Goal: Transaction & Acquisition: Purchase product/service

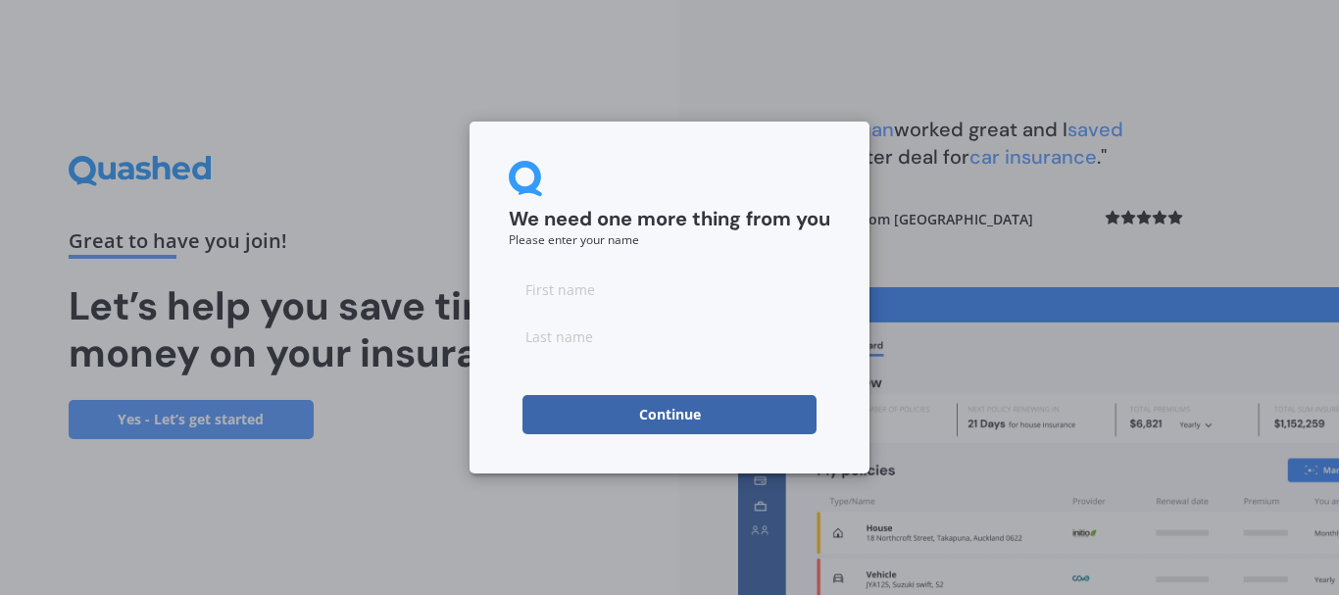
click at [624, 287] on input at bounding box center [670, 289] width 322 height 39
click at [629, 305] on input at bounding box center [670, 289] width 322 height 39
click at [629, 305] on input "g" at bounding box center [670, 289] width 322 height 39
type input "[PERSON_NAME]"
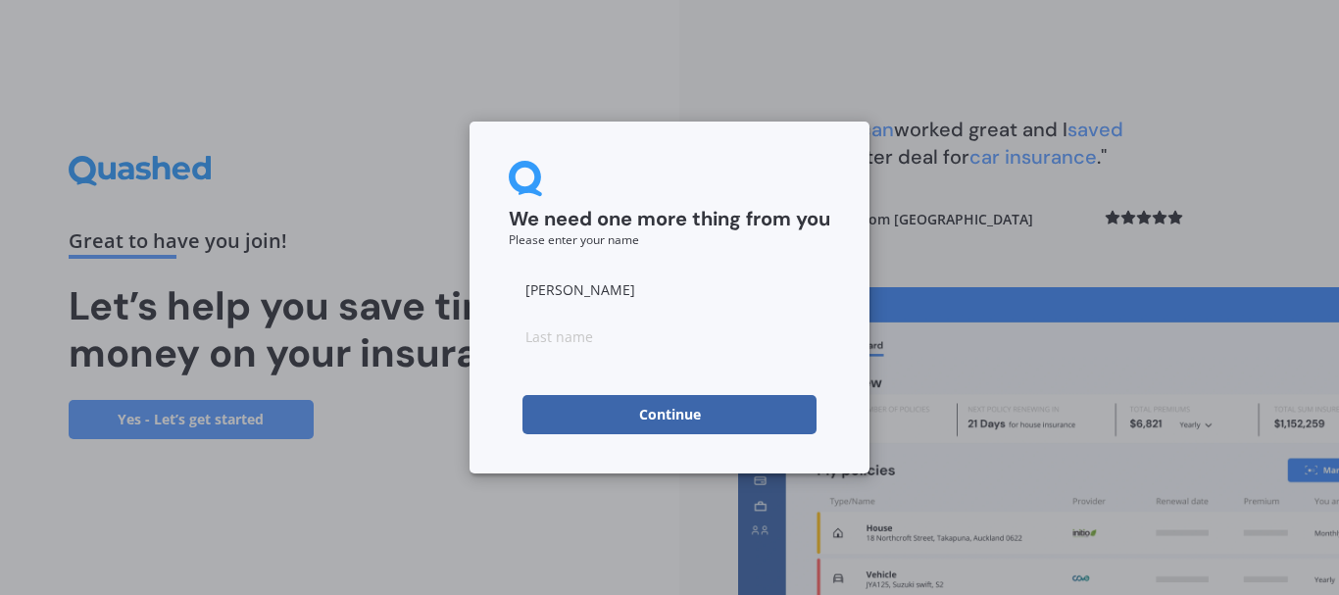
click at [657, 409] on button "Continue" at bounding box center [670, 414] width 294 height 39
type input "Jager"
click at [523, 290] on input "[PERSON_NAME]" at bounding box center [670, 289] width 322 height 39
click at [523, 290] on input "ary" at bounding box center [670, 289] width 322 height 39
type input "[PERSON_NAME]"
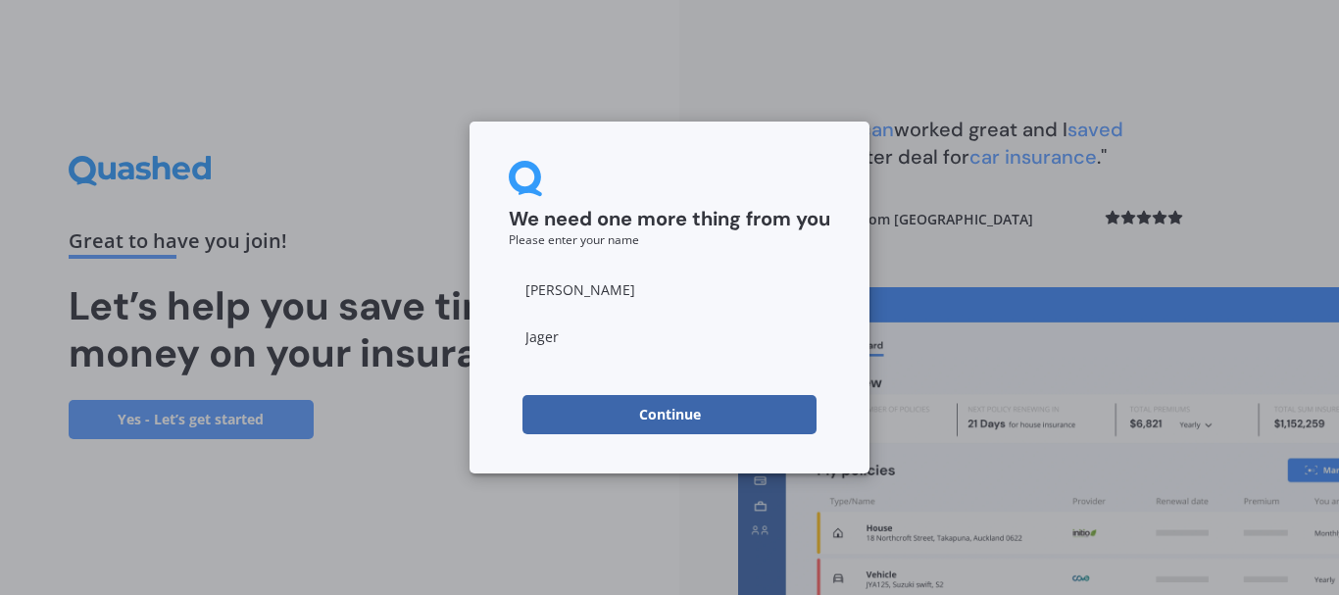
click at [687, 424] on button "Continue" at bounding box center [670, 414] width 294 height 39
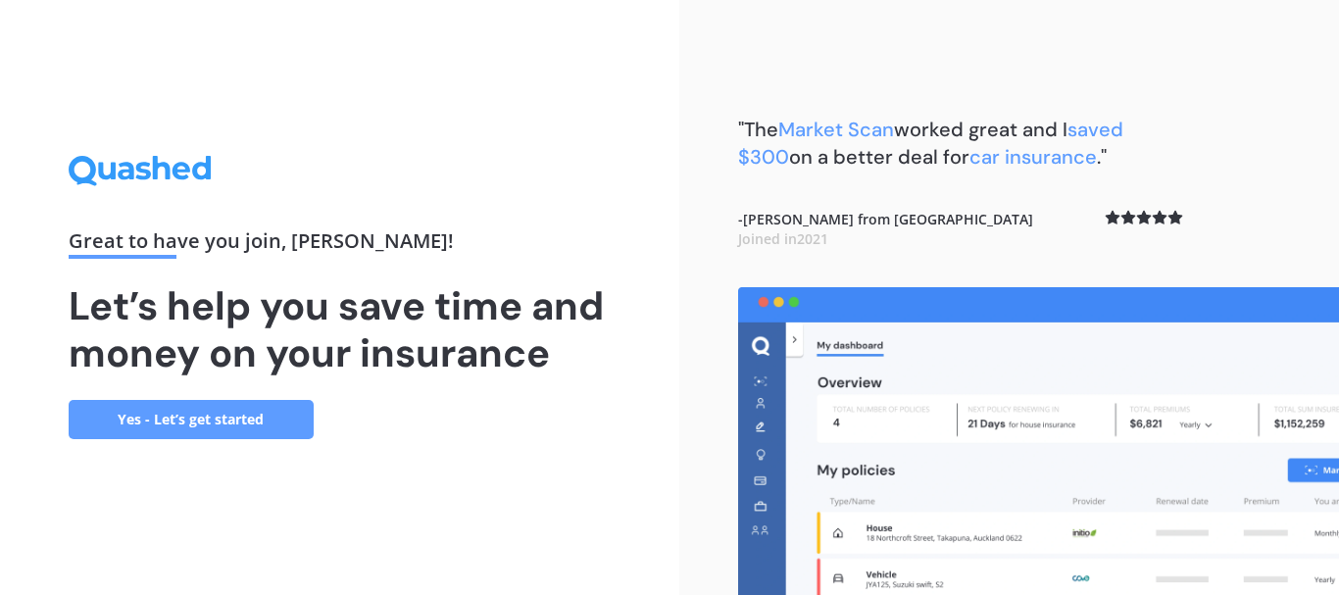
click at [152, 414] on link "Yes - Let’s get started" at bounding box center [191, 419] width 245 height 39
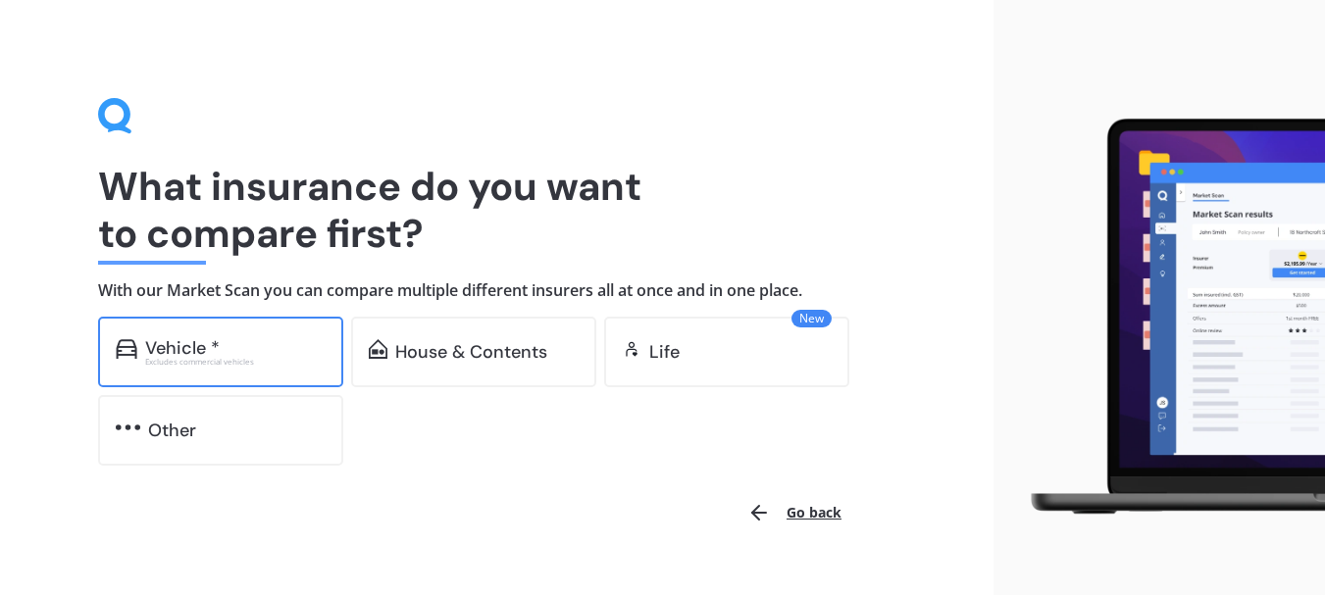
click at [177, 344] on div "Vehicle *" at bounding box center [182, 348] width 75 height 20
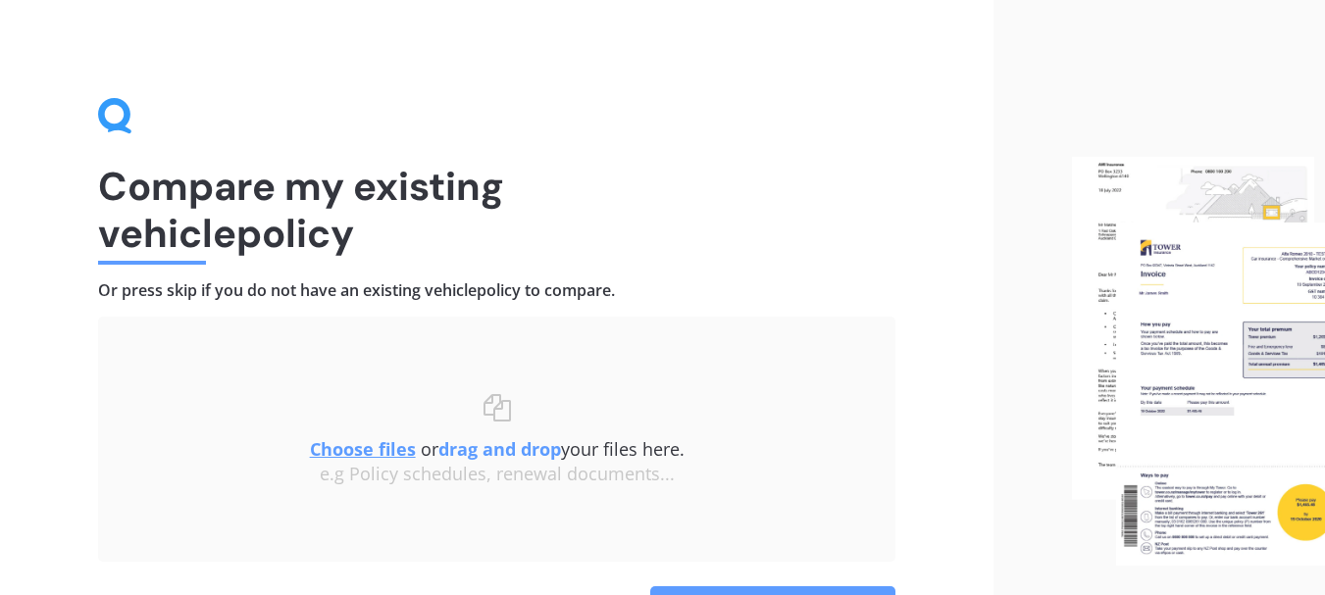
scroll to position [39, 0]
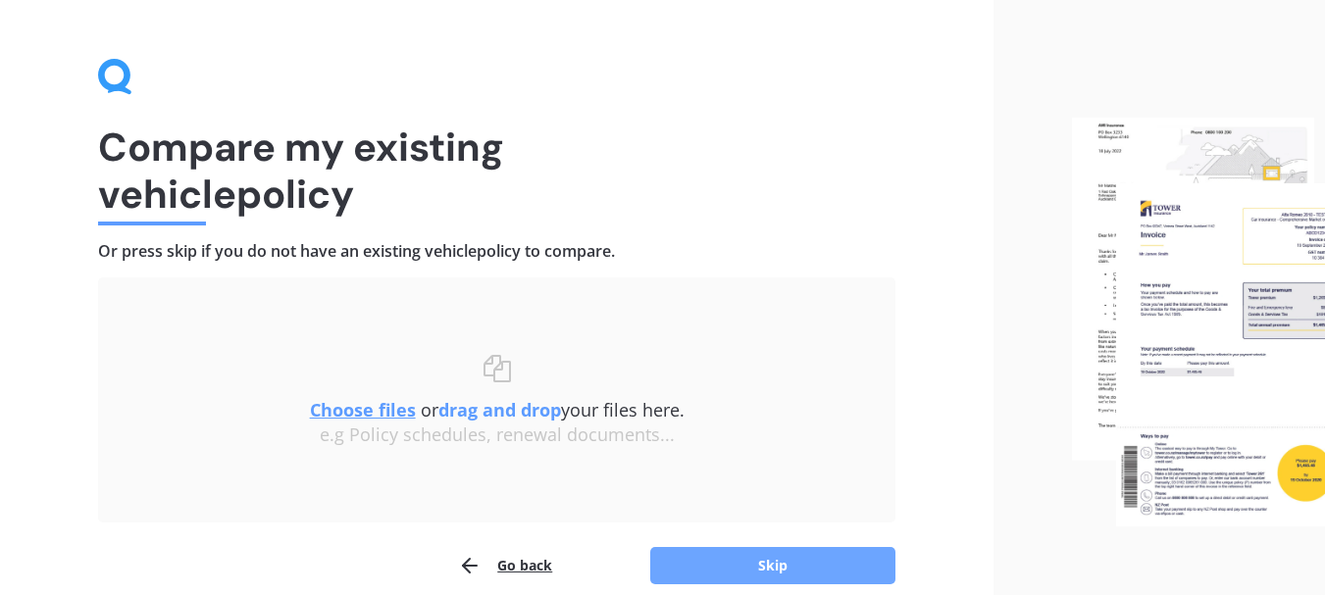
click at [776, 565] on button "Skip" at bounding box center [772, 565] width 245 height 37
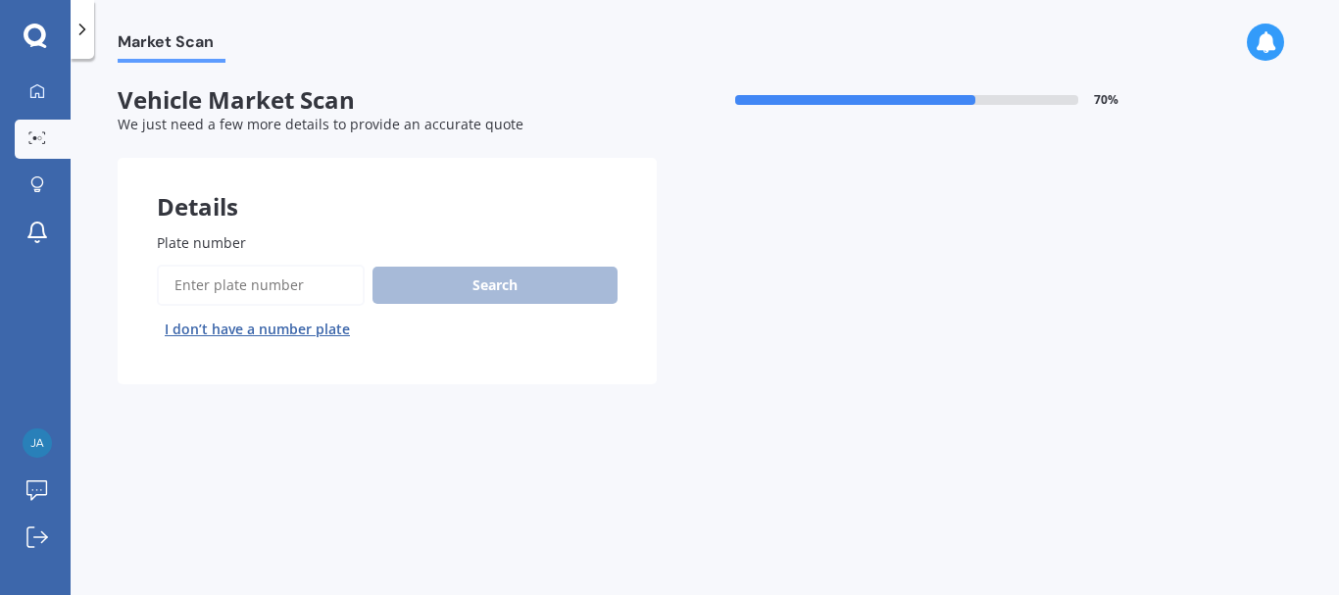
click at [419, 279] on div "Search I don’t have a number plate" at bounding box center [387, 305] width 461 height 80
click at [492, 279] on div "Search I don’t have a number plate" at bounding box center [387, 305] width 461 height 80
click at [477, 280] on div "Search I don’t have a number plate" at bounding box center [387, 305] width 461 height 80
click at [475, 279] on div "Search I don’t have a number plate" at bounding box center [387, 305] width 461 height 80
click at [242, 241] on span "Plate number" at bounding box center [201, 242] width 89 height 19
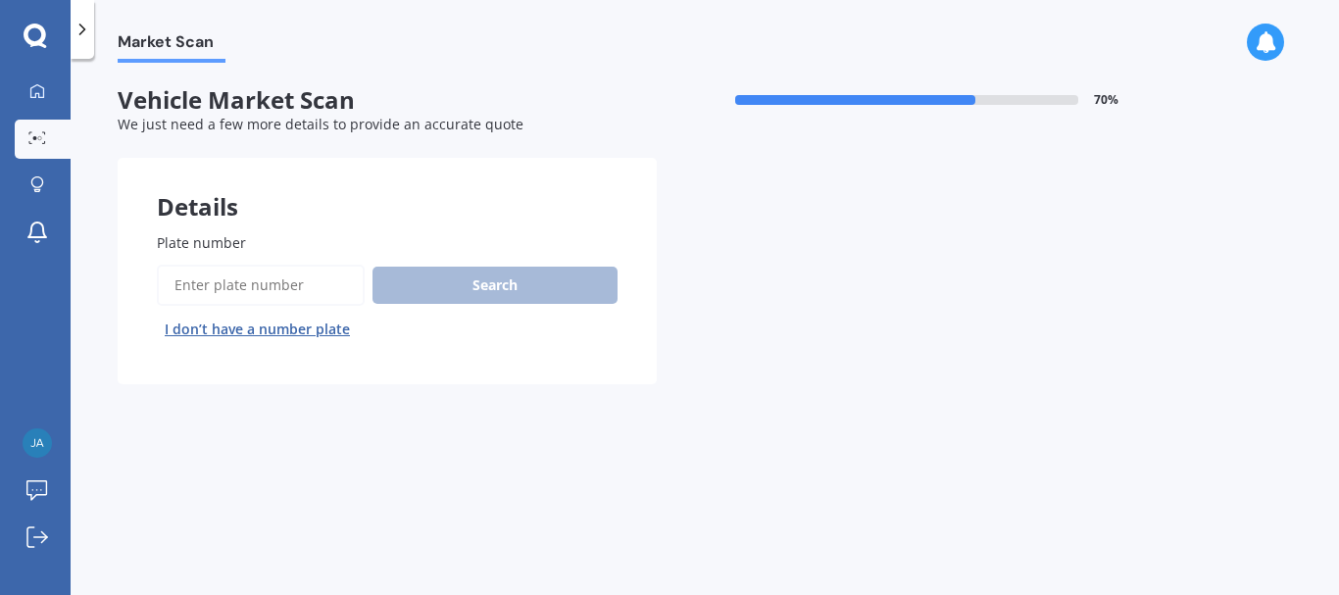
click at [242, 265] on input "Plate number" at bounding box center [261, 285] width 208 height 41
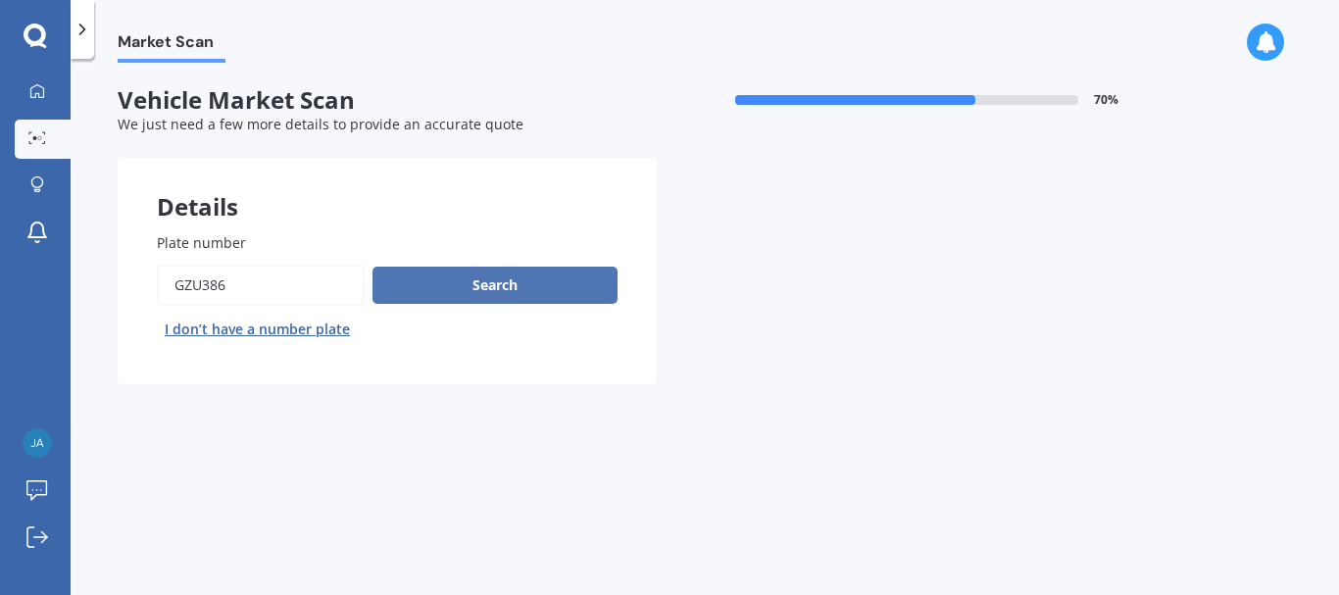
type input "GZU386"
click at [477, 291] on button "Search" at bounding box center [495, 285] width 245 height 37
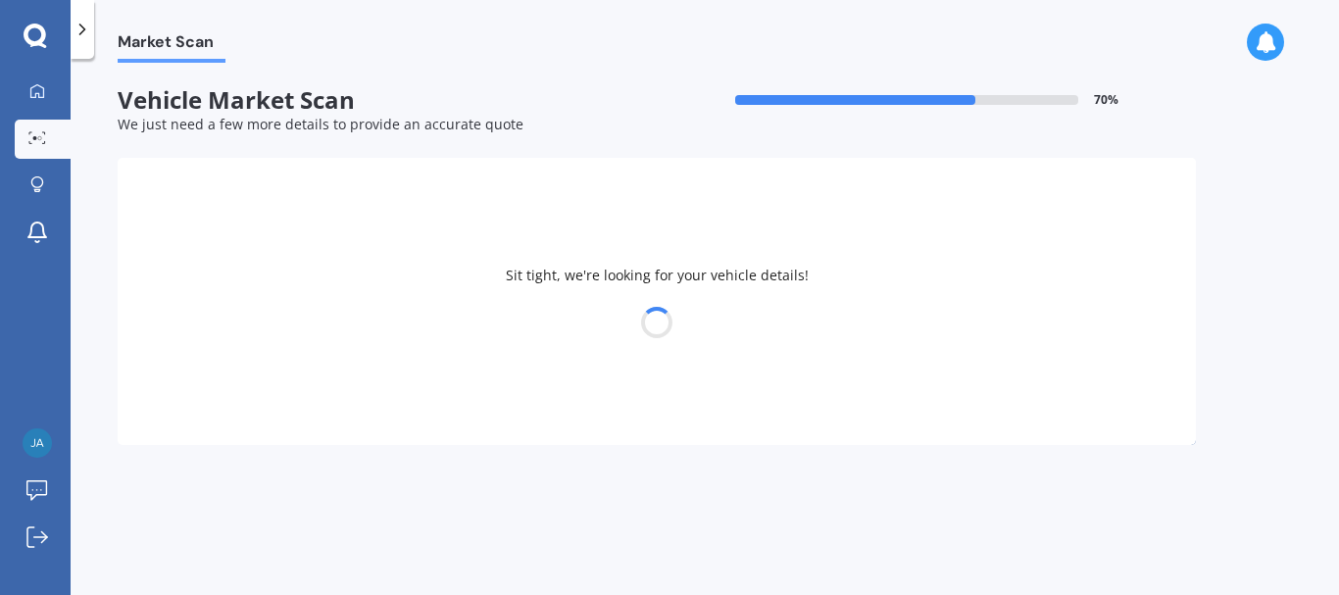
select select "MAZDA"
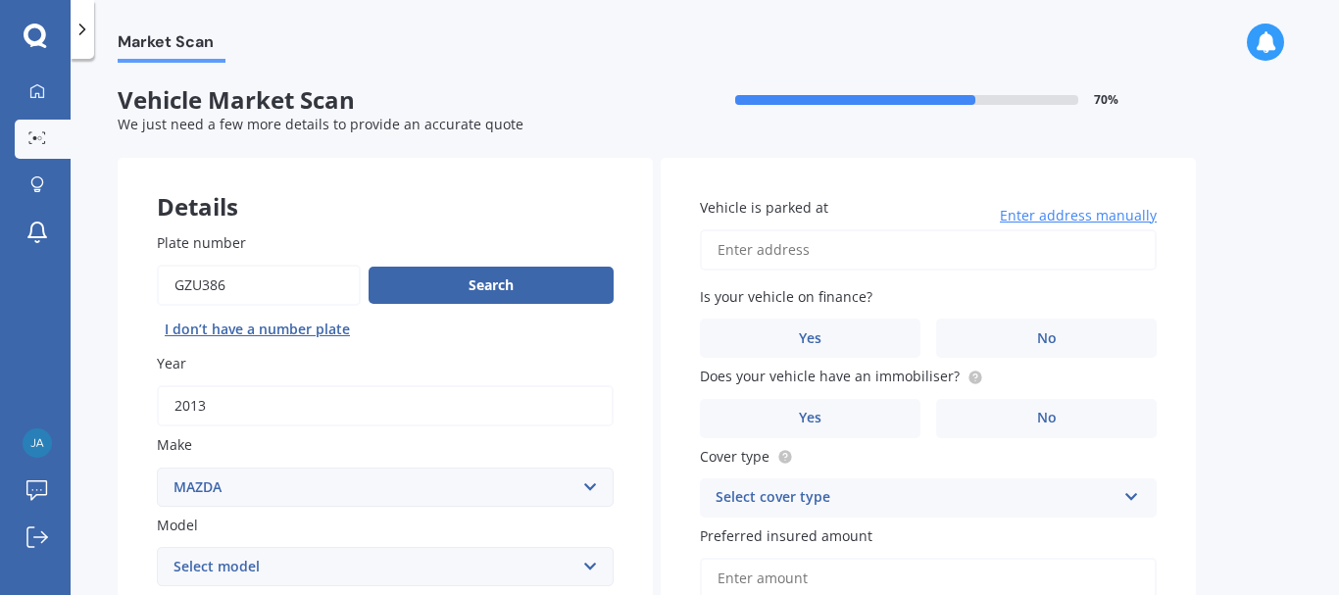
drag, startPoint x: 477, startPoint y: 291, endPoint x: 513, endPoint y: 333, distance: 55.0
click at [513, 333] on div "Search I don’t have a number plate" at bounding box center [385, 305] width 457 height 80
drag, startPoint x: 807, startPoint y: 491, endPoint x: 1016, endPoint y: 515, distance: 210.2
click at [1016, 515] on div "Select cover type Comprehensive Third Party, Fire & Theft Third Party" at bounding box center [928, 497] width 457 height 39
click at [1327, 585] on div "Market Scan Vehicle Market Scan 70 % We just need a few more details to provide…" at bounding box center [705, 331] width 1269 height 536
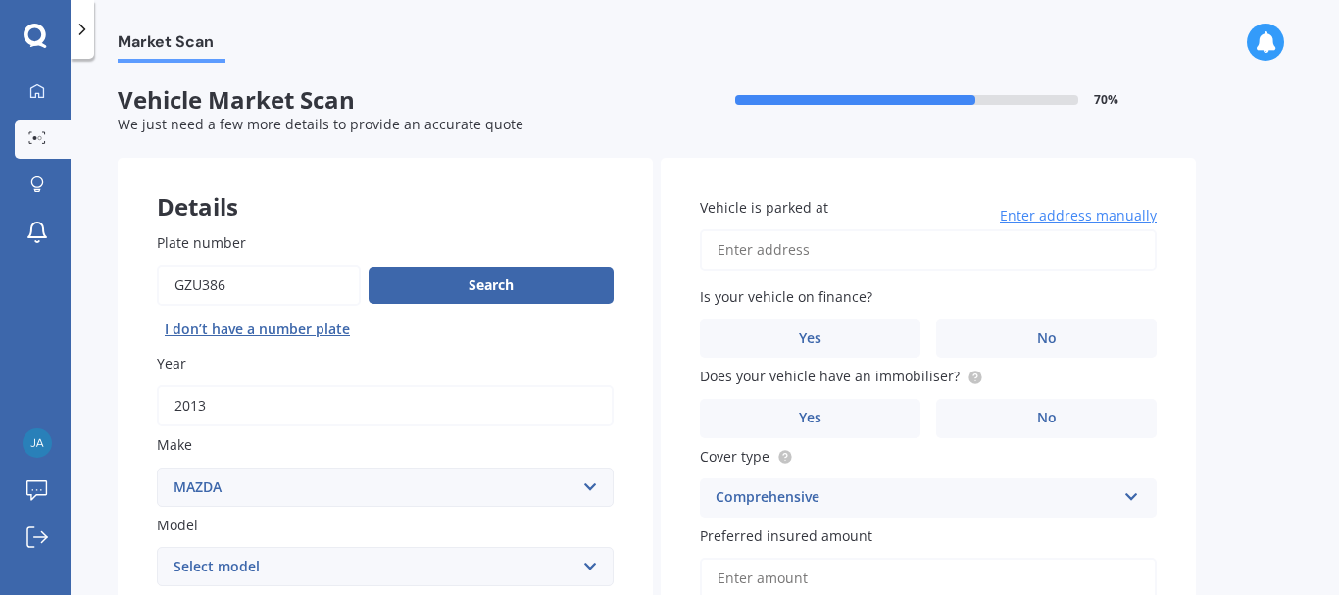
click at [309, 560] on select "Select model 121 2 3 323 323 / Familia 6 626 929 Atenza Autozam Axela AZ3 B2000…" at bounding box center [385, 566] width 457 height 39
select select "CX5"
click at [157, 547] on select "Select model 121 2 3 323 323 / Familia 6 626 929 Atenza Autozam Axela AZ3 B2000…" at bounding box center [385, 566] width 457 height 39
click at [724, 246] on input "Vehicle is parked at" at bounding box center [928, 249] width 457 height 41
type input "[STREET_ADDRESS]"
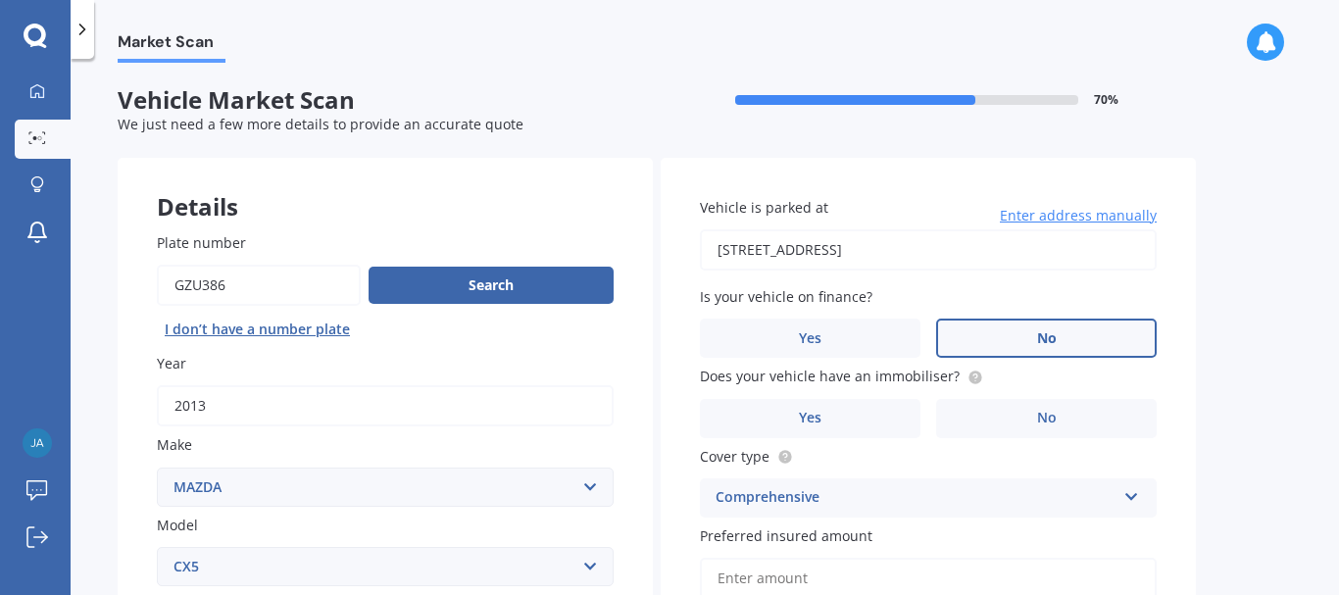
click at [1045, 338] on span "No" at bounding box center [1047, 338] width 20 height 17
click at [0, 0] on input "No" at bounding box center [0, 0] width 0 height 0
click at [815, 419] on span "Yes" at bounding box center [811, 418] width 24 height 17
click at [0, 0] on input "Yes" at bounding box center [0, 0] width 0 height 0
click at [764, 489] on div "Comprehensive" at bounding box center [916, 498] width 400 height 24
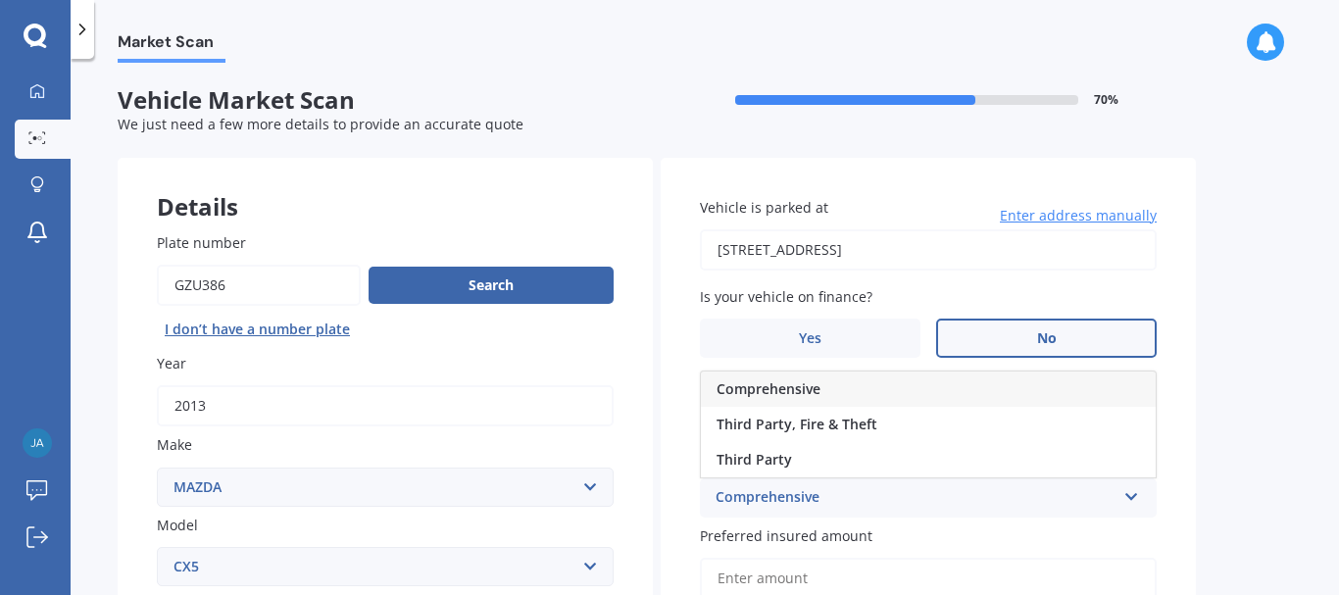
click at [773, 386] on span "Comprehensive" at bounding box center [769, 388] width 104 height 19
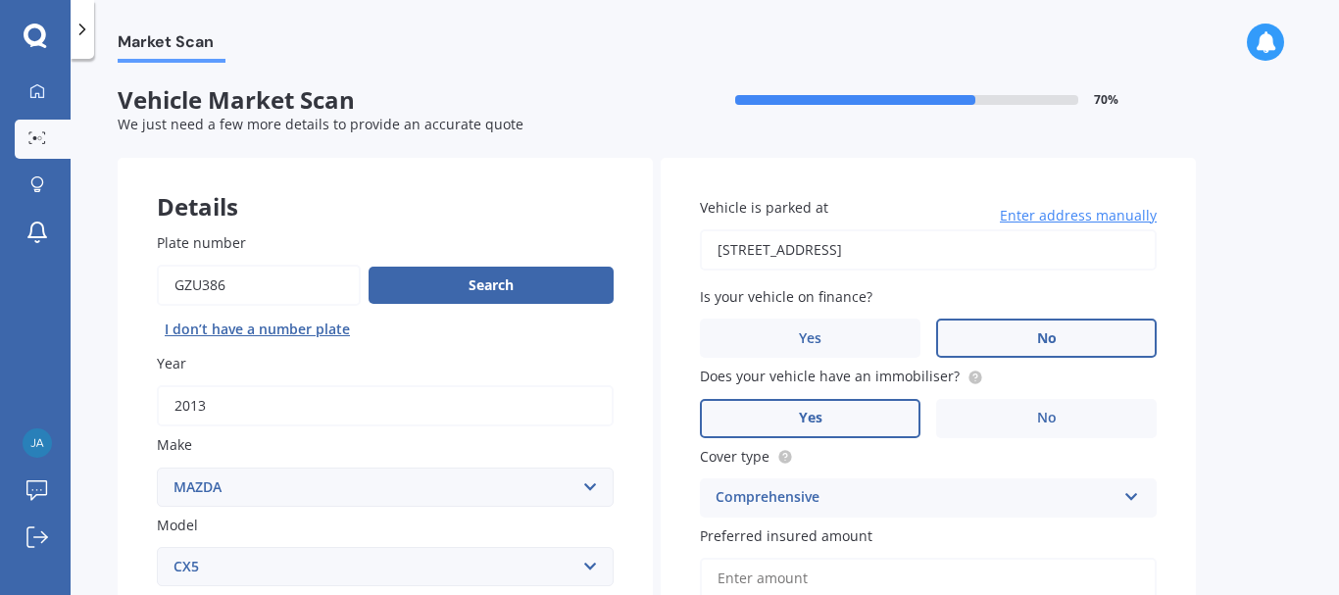
scroll to position [470, 0]
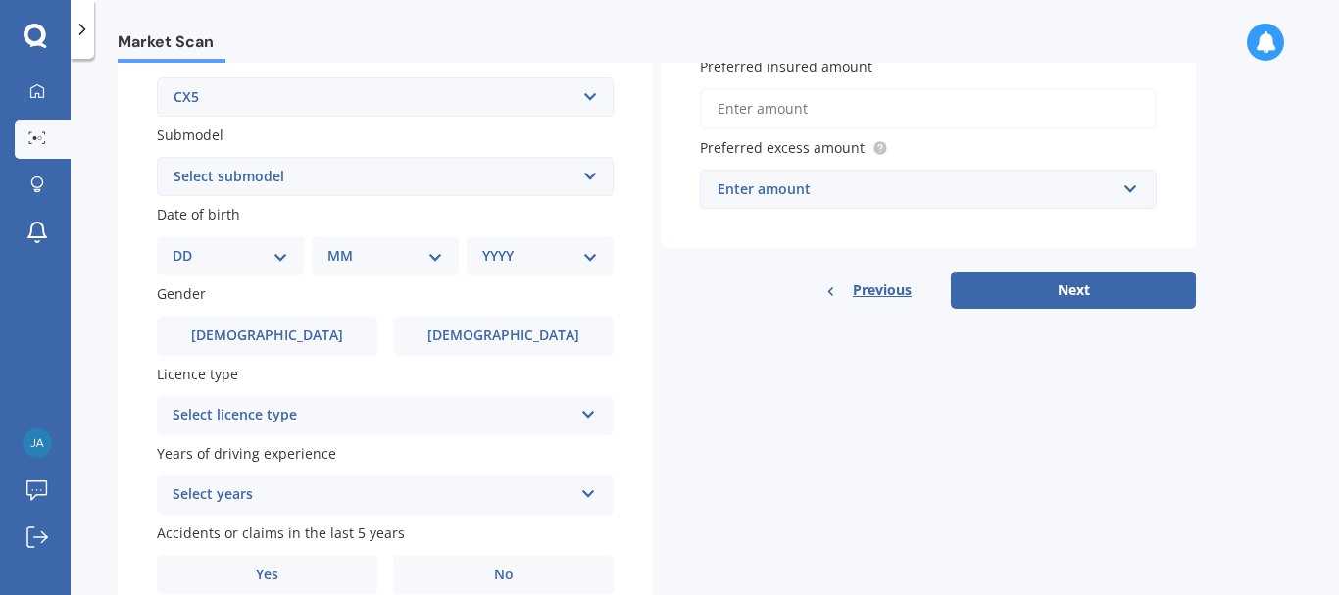
click at [818, 107] on input "Preferred insured amount" at bounding box center [928, 108] width 457 height 41
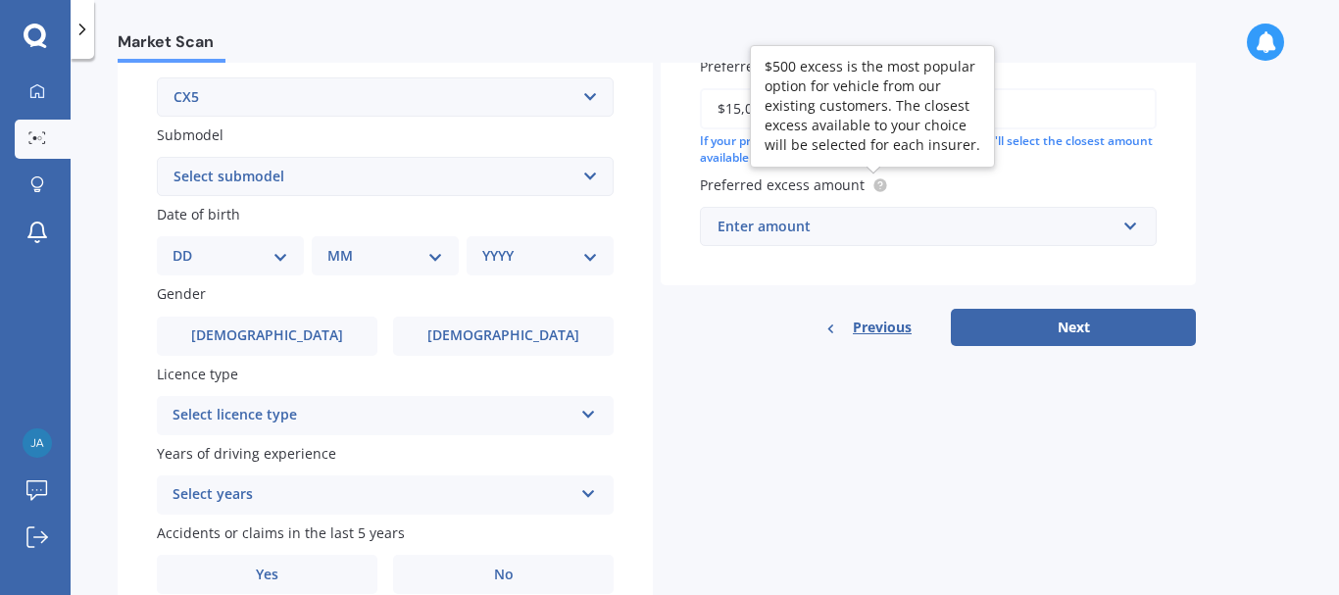
type input "$15,000"
click at [884, 181] on icon at bounding box center [881, 185] width 16 height 16
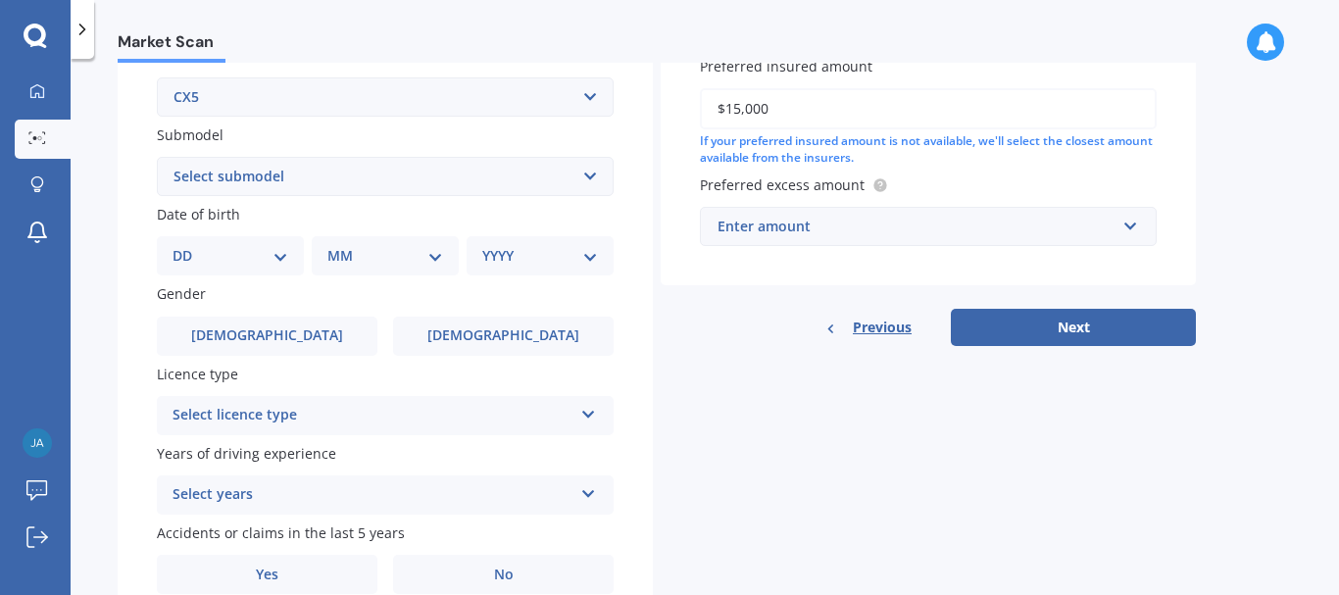
click at [824, 235] on div "Enter amount" at bounding box center [917, 227] width 398 height 22
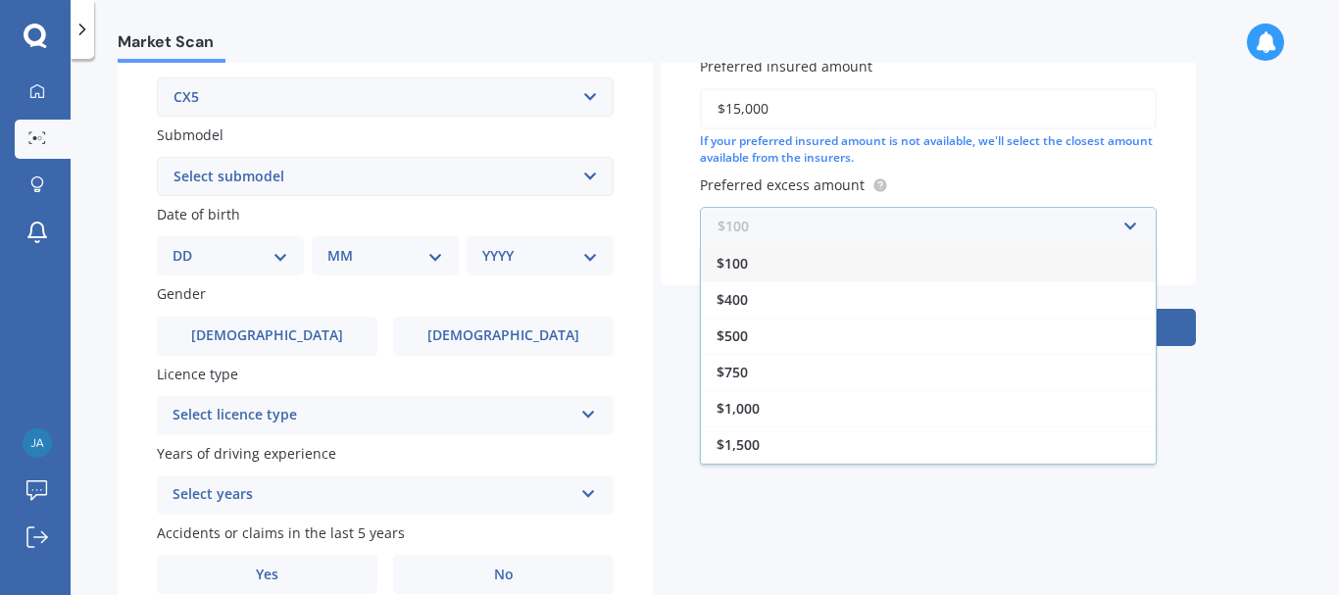
click at [824, 235] on input "text" at bounding box center [921, 226] width 439 height 37
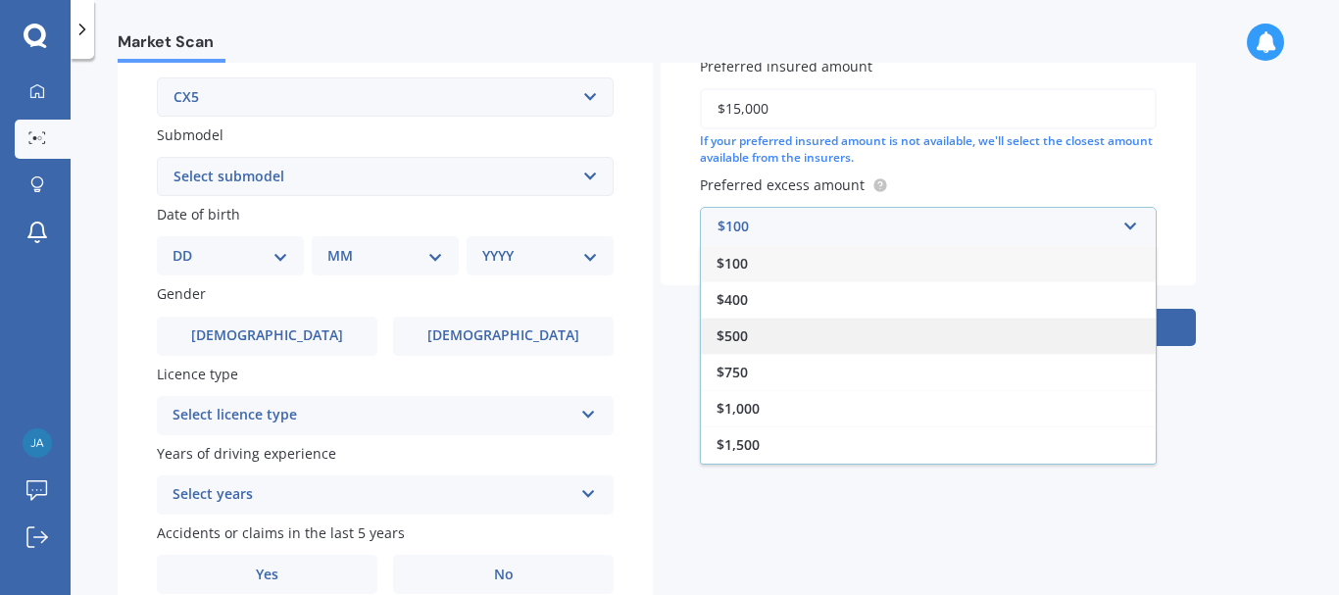
click at [724, 335] on span "$500" at bounding box center [732, 336] width 31 height 19
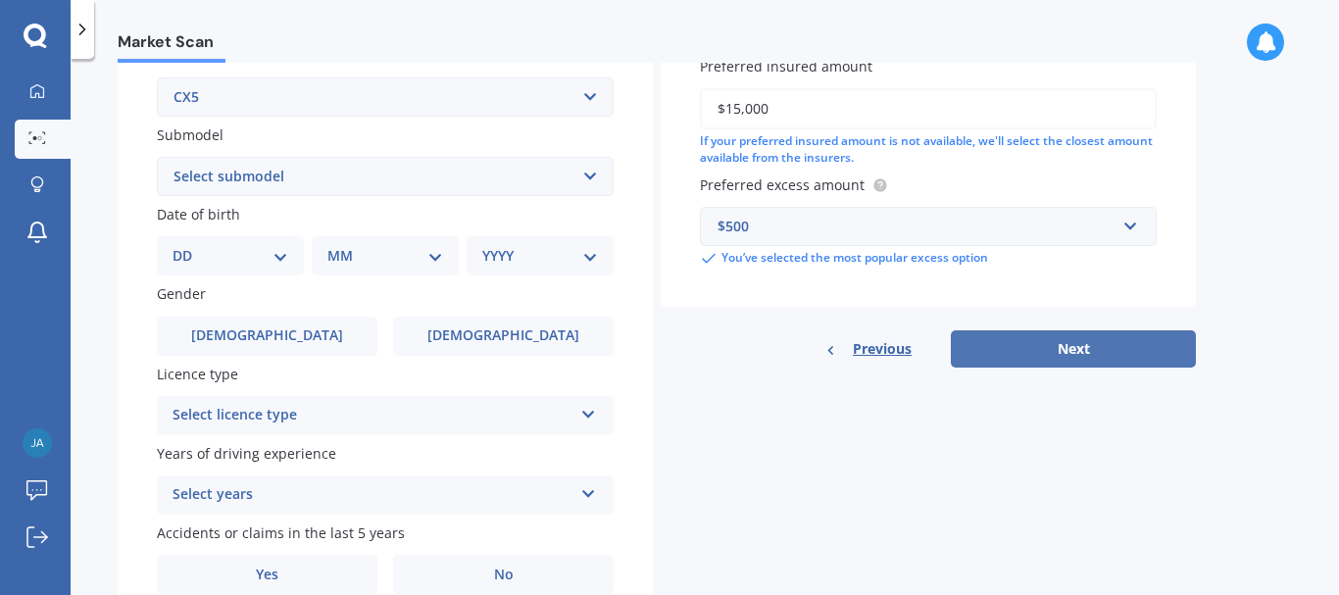
click at [1055, 345] on button "Next" at bounding box center [1073, 348] width 245 height 37
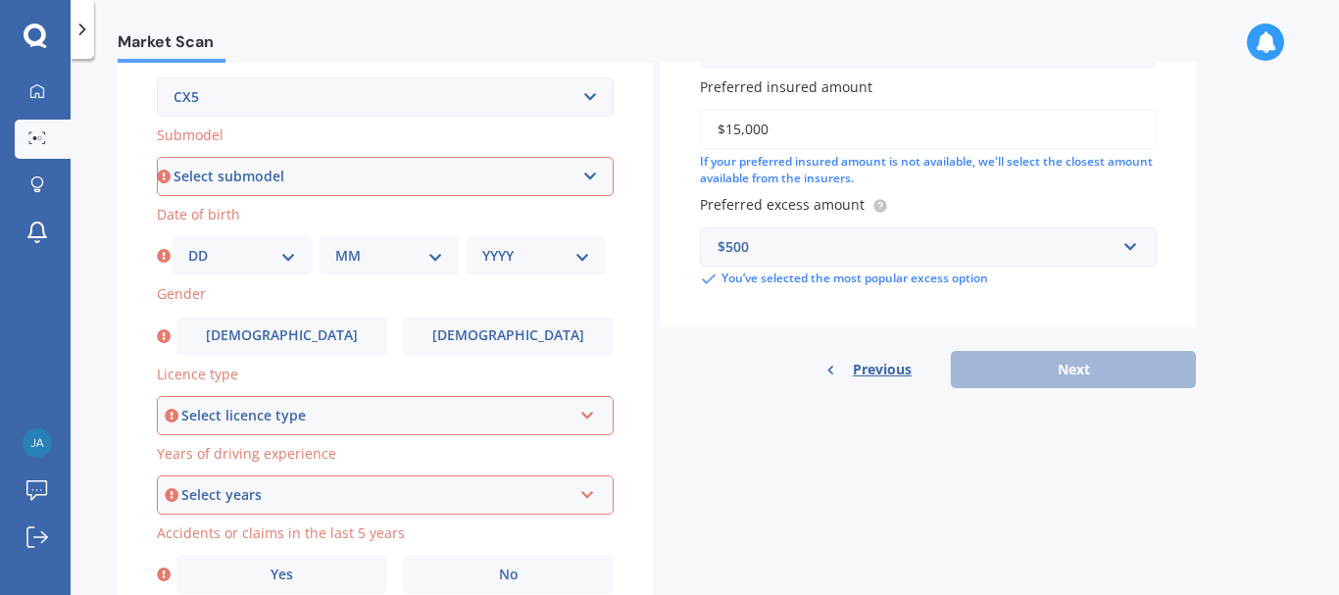
click at [588, 172] on select "Select submodel 2.2 Diesel 2WD XD 2.5S 4WD Diesel Limited 4WD GSX 2.2 Diesel St…" at bounding box center [385, 176] width 457 height 39
select select "AWD DIESEL GSX"
click at [157, 157] on select "Select submodel 2.2 Diesel 2WD XD 2.5S 4WD Diesel Limited 4WD GSX 2.2 Diesel St…" at bounding box center [385, 176] width 457 height 39
click at [211, 257] on select "DD 01 02 03 04 05 06 07 08 09 10 11 12 13 14 15 16 17 18 19 20 21 22 23 24 25 2…" at bounding box center [242, 256] width 108 height 22
click at [188, 245] on select "DD 01 02 03 04 05 06 07 08 09 10 11 12 13 14 15 16 17 18 19 20 21 22 23 24 25 2…" at bounding box center [242, 256] width 108 height 22
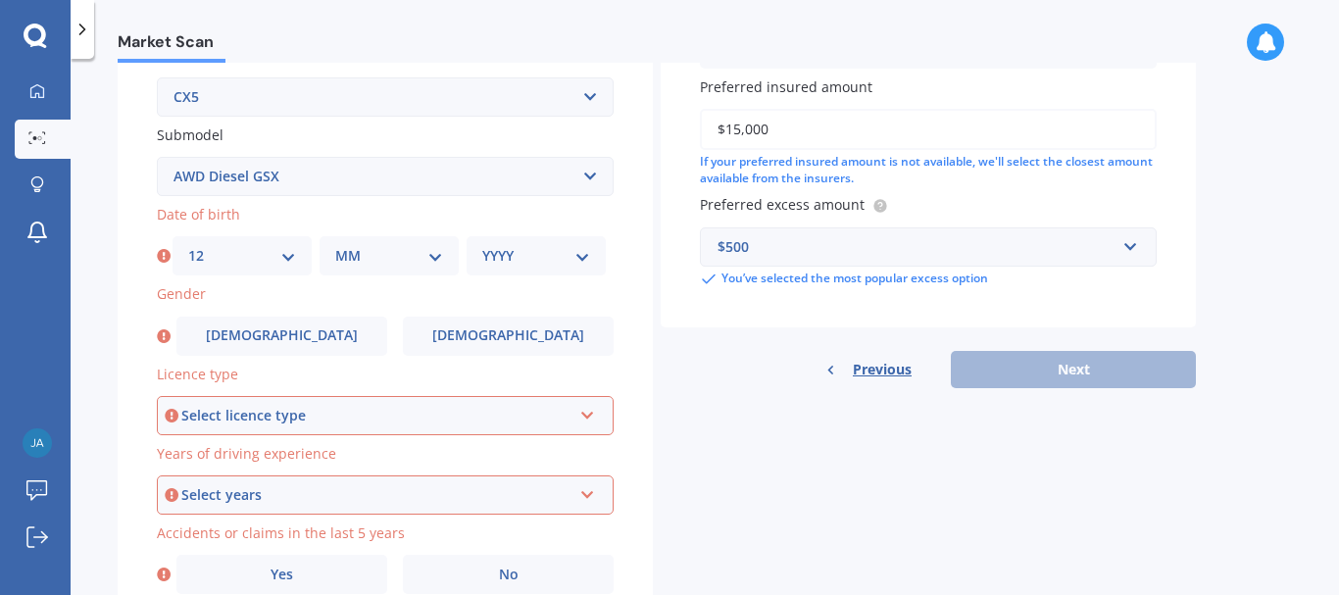
click at [208, 249] on select "DD 01 02 03 04 05 06 07 08 09 10 11 12 13 14 15 16 17 18 19 20 21 22 23 24 25 2…" at bounding box center [242, 256] width 108 height 22
click at [287, 262] on select "DD 01 02 03 04 05 06 07 08 09 10 11 12 13 14 15 16 17 18 19 20 21 22 23 24 25 2…" at bounding box center [242, 256] width 108 height 22
click at [282, 250] on select "DD 01 02 03 04 05 06 07 08 09 10 11 12 13 14 15 16 17 18 19 20 21 22 23 24 25 2…" at bounding box center [242, 256] width 108 height 22
select select "24"
click at [188, 245] on select "DD 01 02 03 04 05 06 07 08 09 10 11 12 13 14 15 16 17 18 19 20 21 22 23 24 25 2…" at bounding box center [242, 256] width 108 height 22
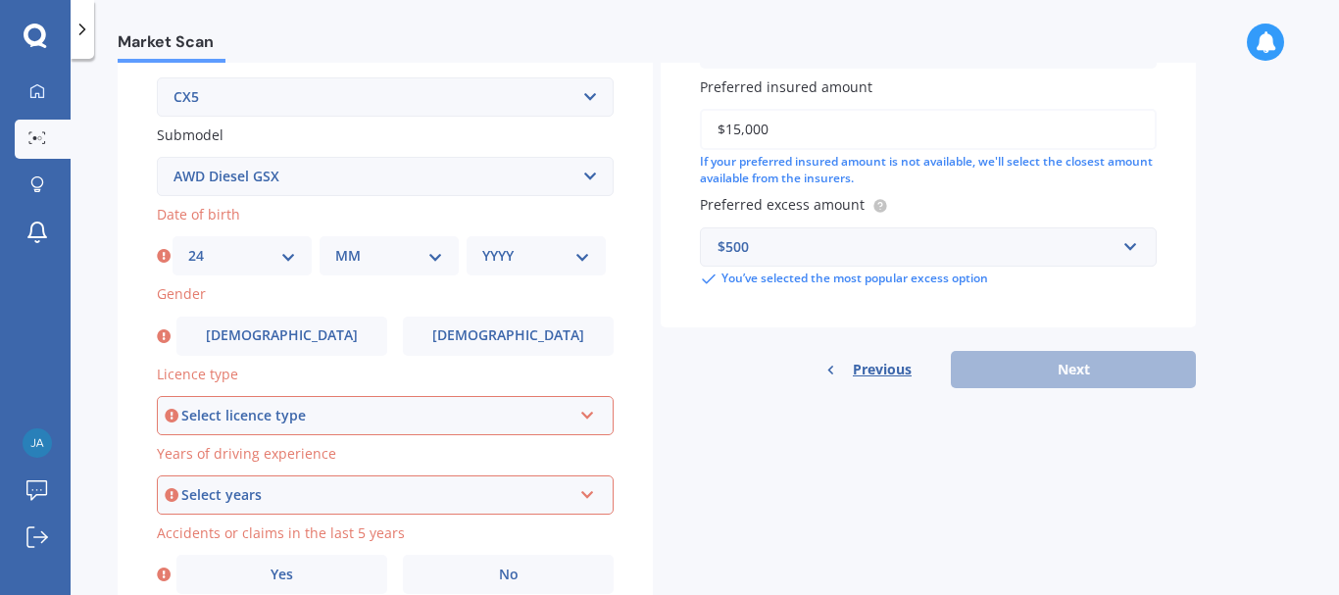
click at [352, 255] on select "MM 01 02 03 04 05 06 07 08 09 10 11 12" at bounding box center [389, 256] width 108 height 22
select select "10"
click at [335, 245] on select "MM 01 02 03 04 05 06 07 08 09 10 11 12" at bounding box center [389, 256] width 108 height 22
click at [502, 255] on select "YYYY 2025 2024 2023 2022 2021 2020 2019 2018 2017 2016 2015 2014 2013 2012 2011…" at bounding box center [536, 256] width 108 height 22
select select "1957"
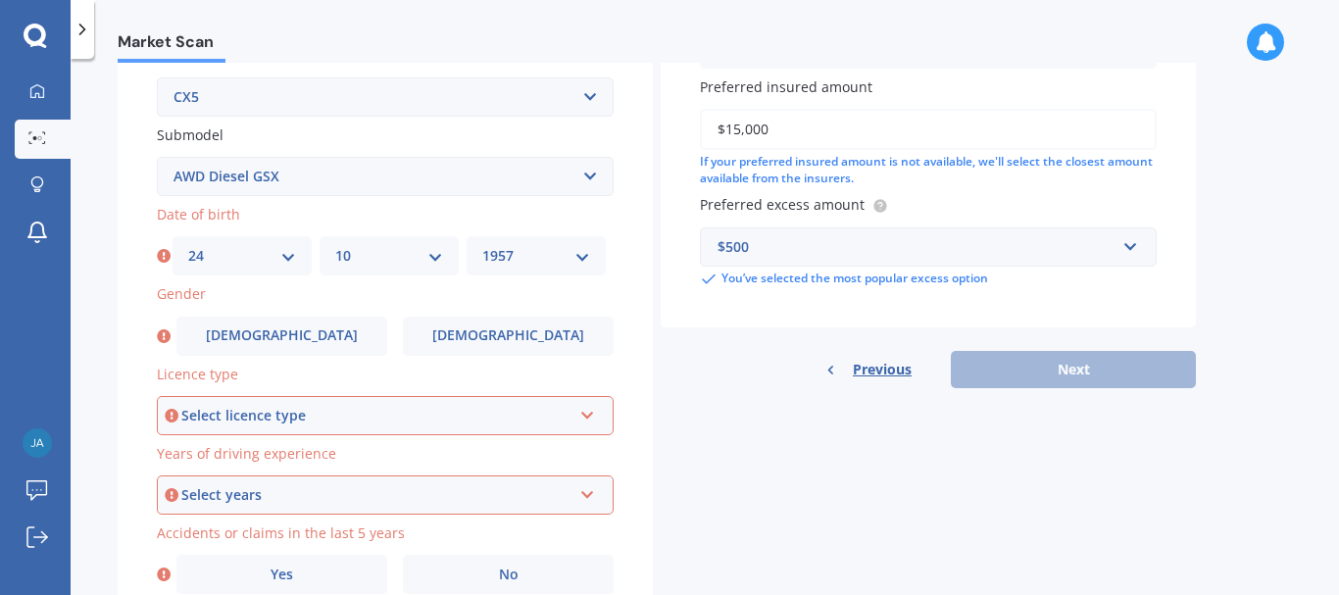
click at [482, 245] on select "YYYY 2025 2024 2023 2022 2021 2020 2019 2018 2017 2016 2015 2014 2013 2012 2011…" at bounding box center [536, 256] width 108 height 22
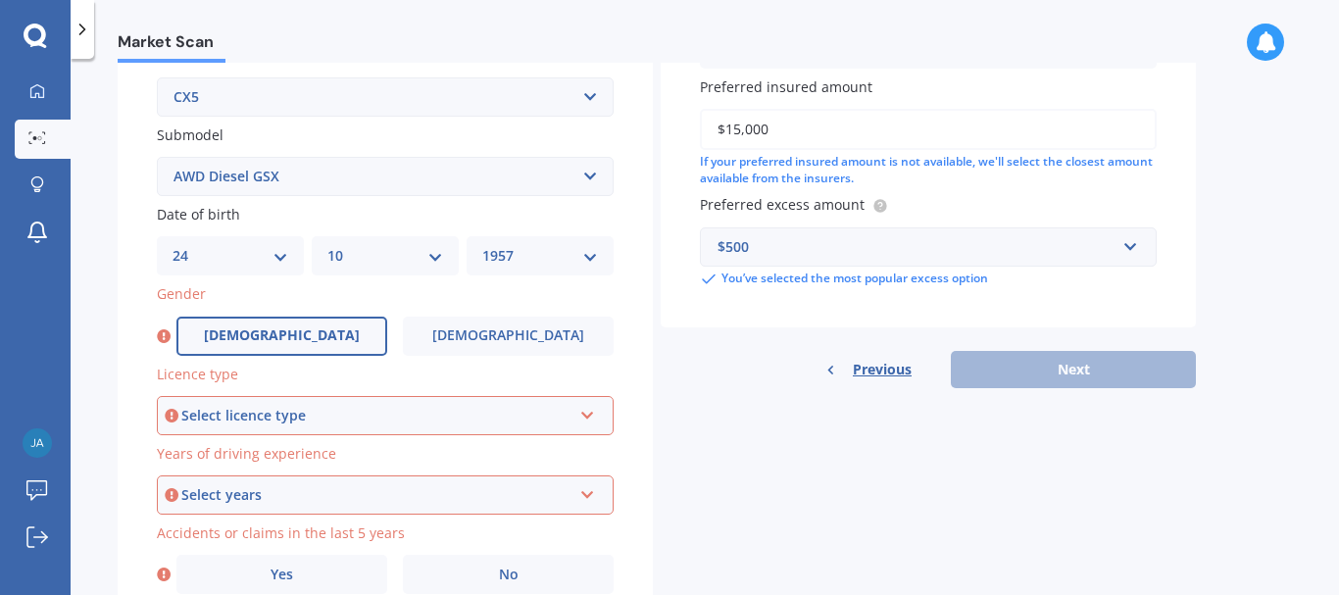
click at [283, 327] on span "[DEMOGRAPHIC_DATA]" at bounding box center [282, 335] width 156 height 17
click at [0, 0] on input "[DEMOGRAPHIC_DATA]" at bounding box center [0, 0] width 0 height 0
click at [454, 415] on div "Select licence type" at bounding box center [376, 416] width 390 height 22
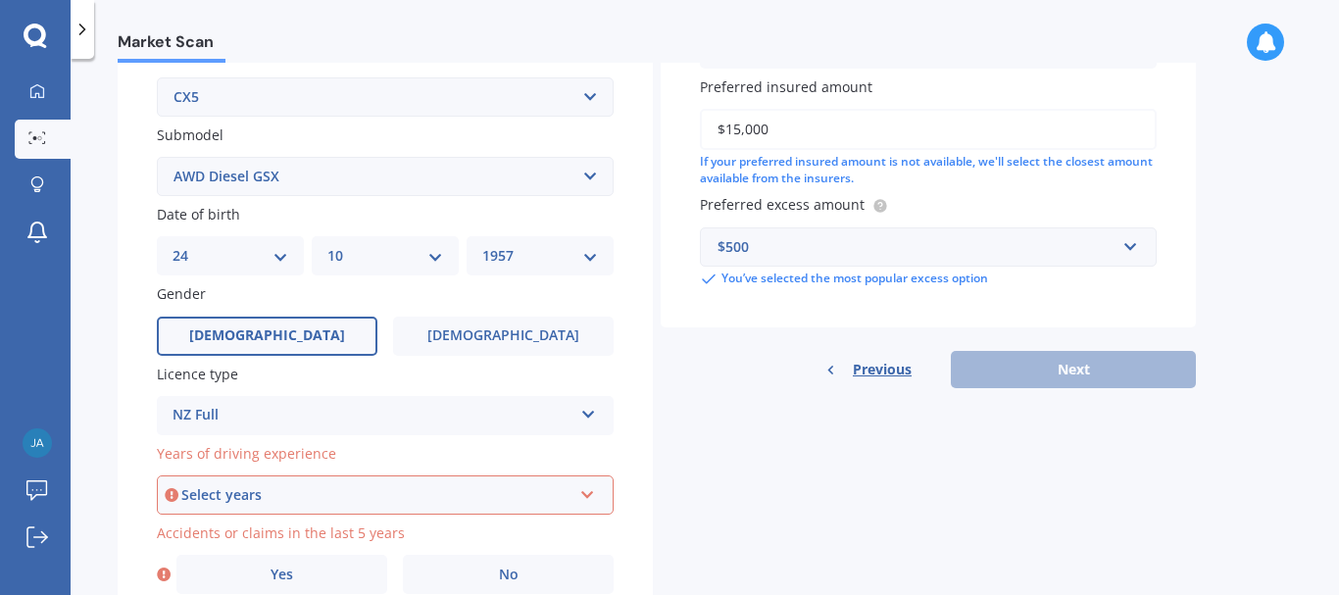
click at [580, 491] on icon at bounding box center [587, 491] width 17 height 14
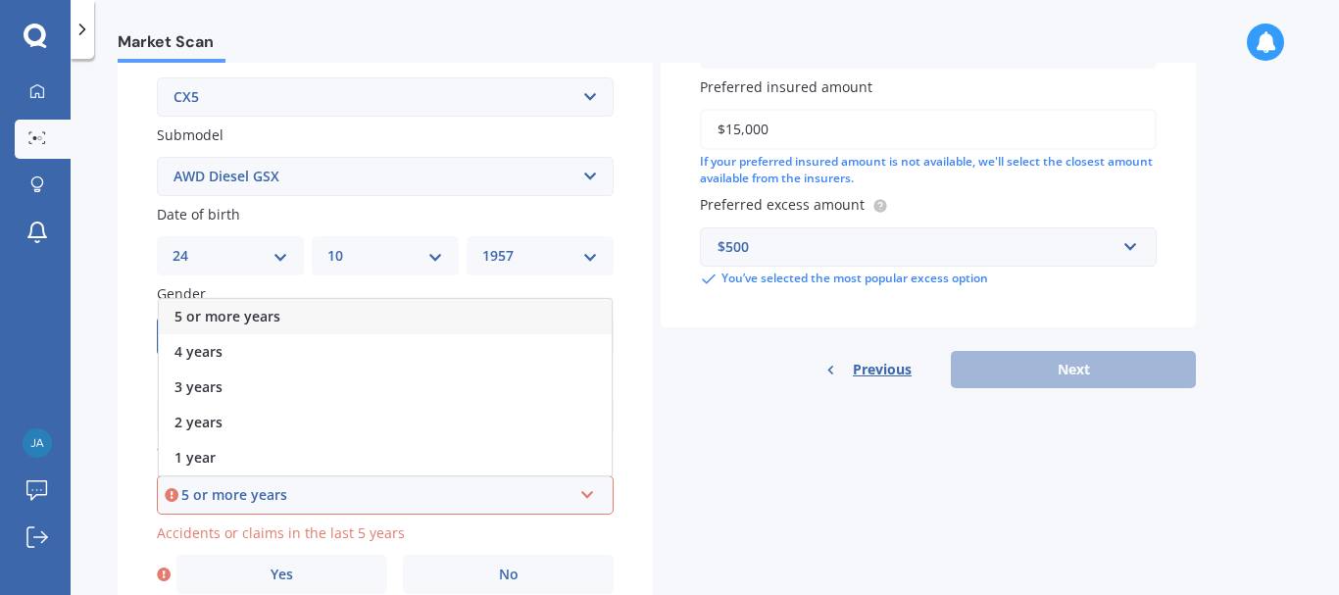
click at [243, 483] on div "5 or more years 5 or more years 4 years 3 years 2 years 1 year" at bounding box center [385, 495] width 457 height 39
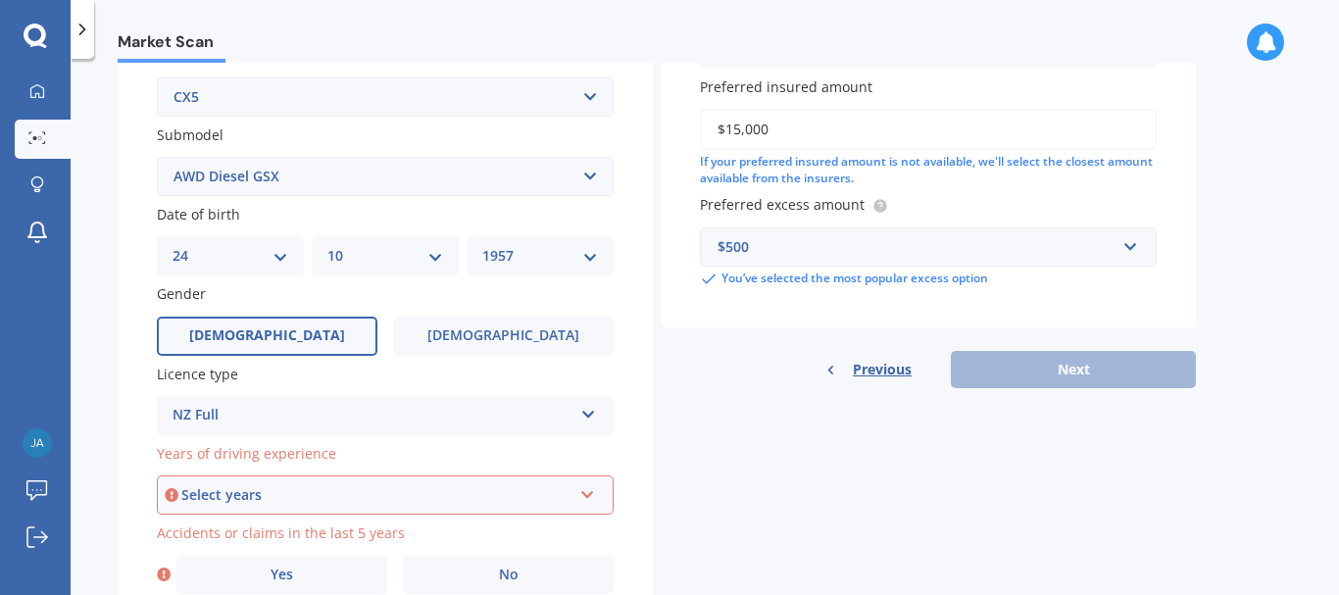
click at [269, 480] on div "Select years 5 or more years 4 years 3 years 2 years 1 year" at bounding box center [385, 495] width 457 height 39
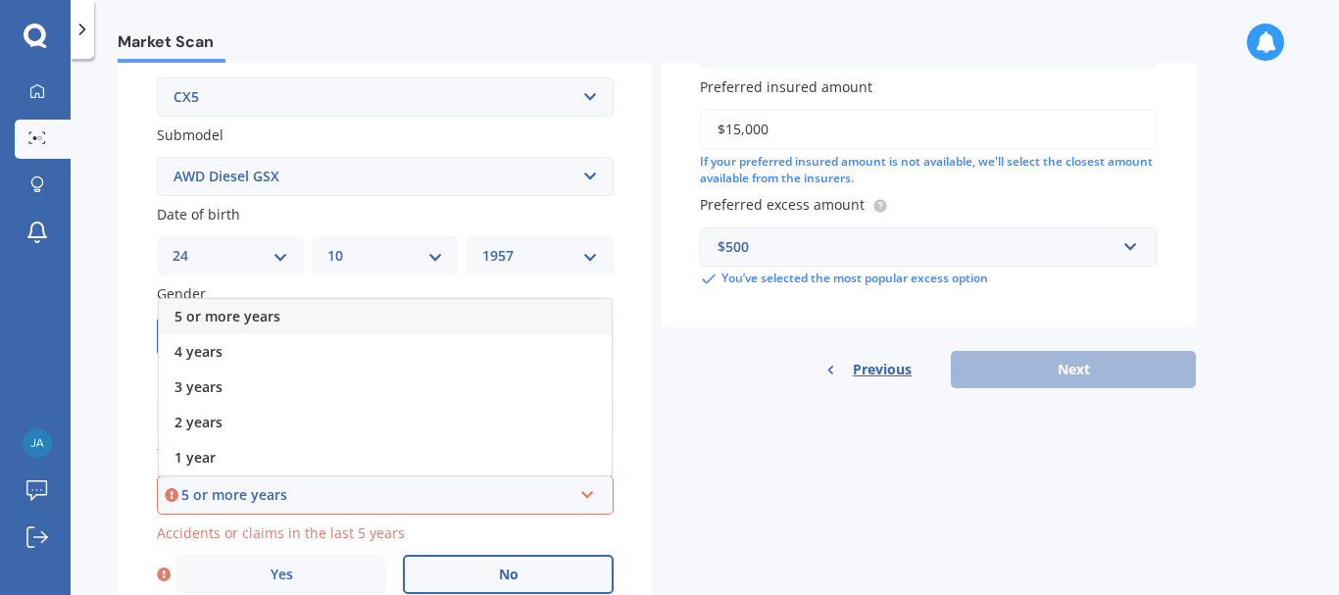
click at [511, 576] on span "No" at bounding box center [509, 575] width 20 height 17
click at [0, 0] on input "No" at bounding box center [0, 0] width 0 height 0
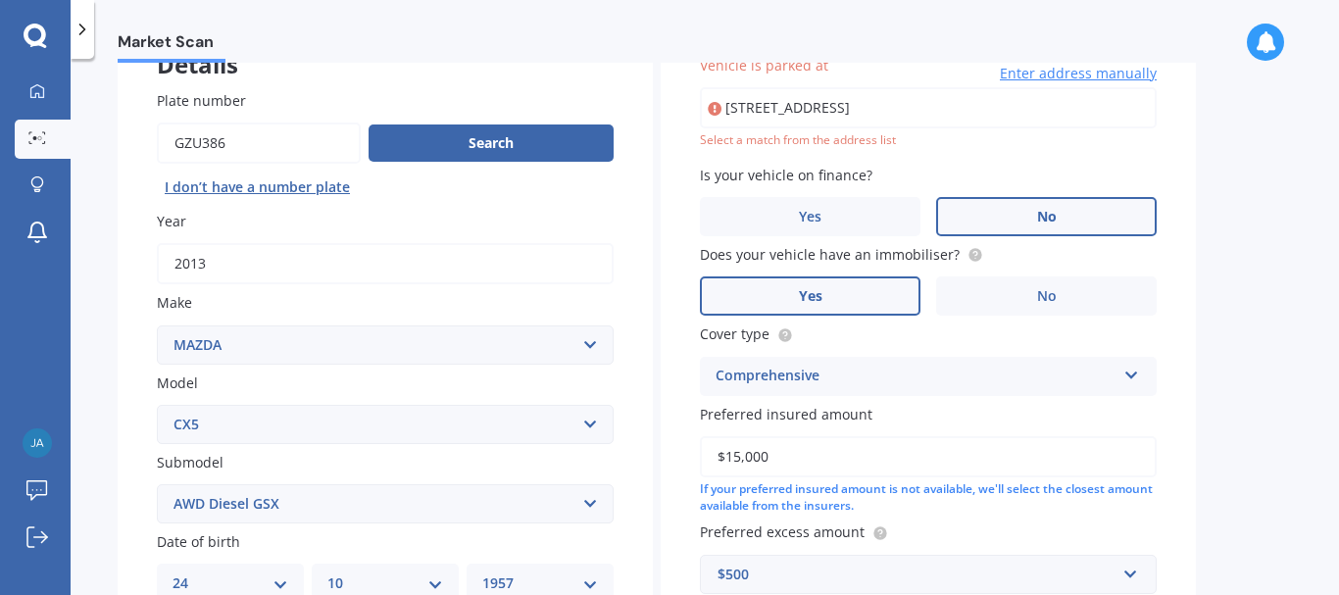
scroll to position [134, 0]
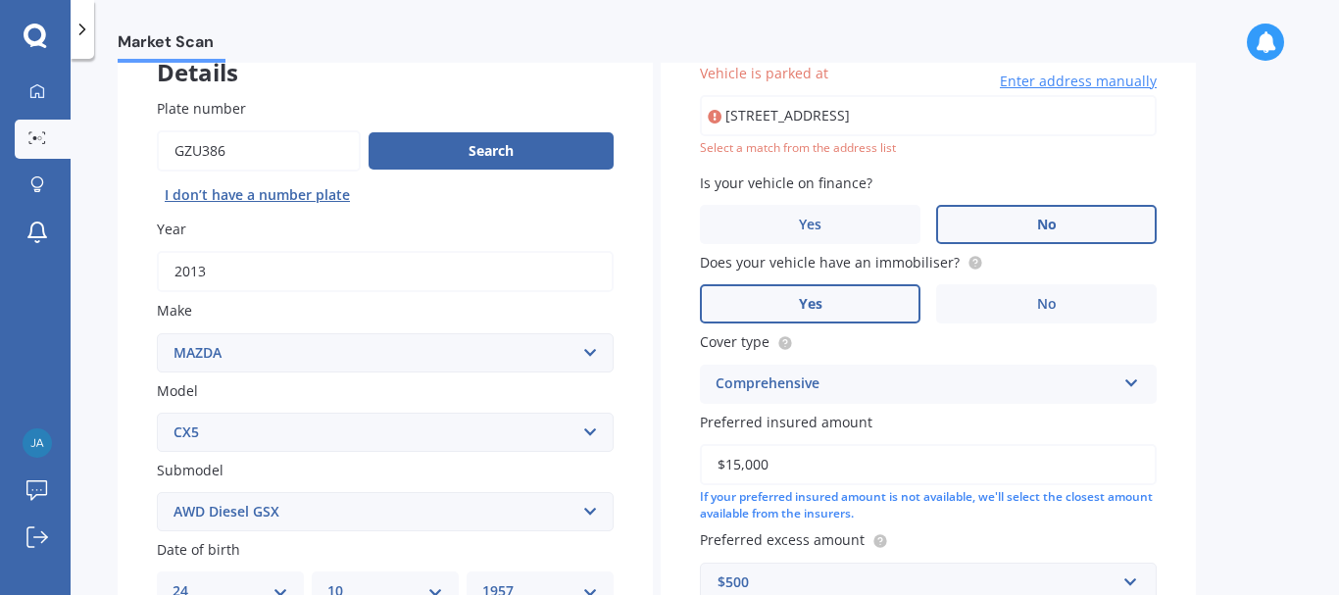
click at [855, 117] on input "[STREET_ADDRESS]" at bounding box center [928, 115] width 457 height 41
click at [892, 164] on div "Vehicle is parked at [STREET_ADDRESS] Enter address manually Select a match fro…" at bounding box center [928, 343] width 535 height 639
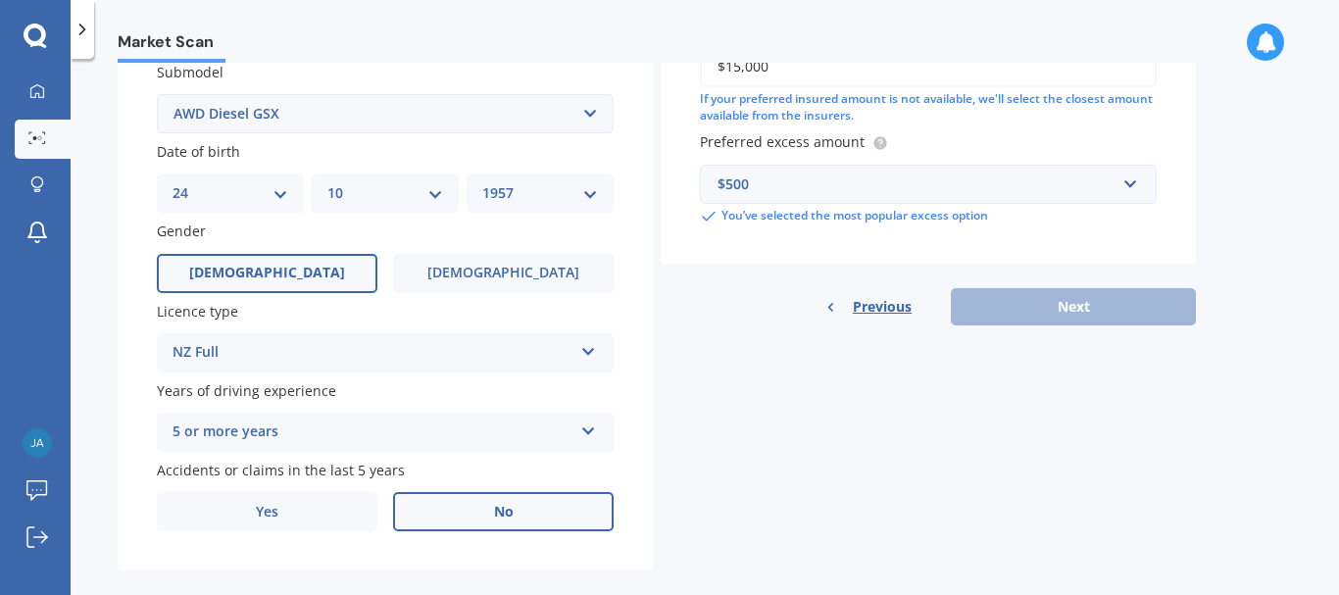
scroll to position [559, 0]
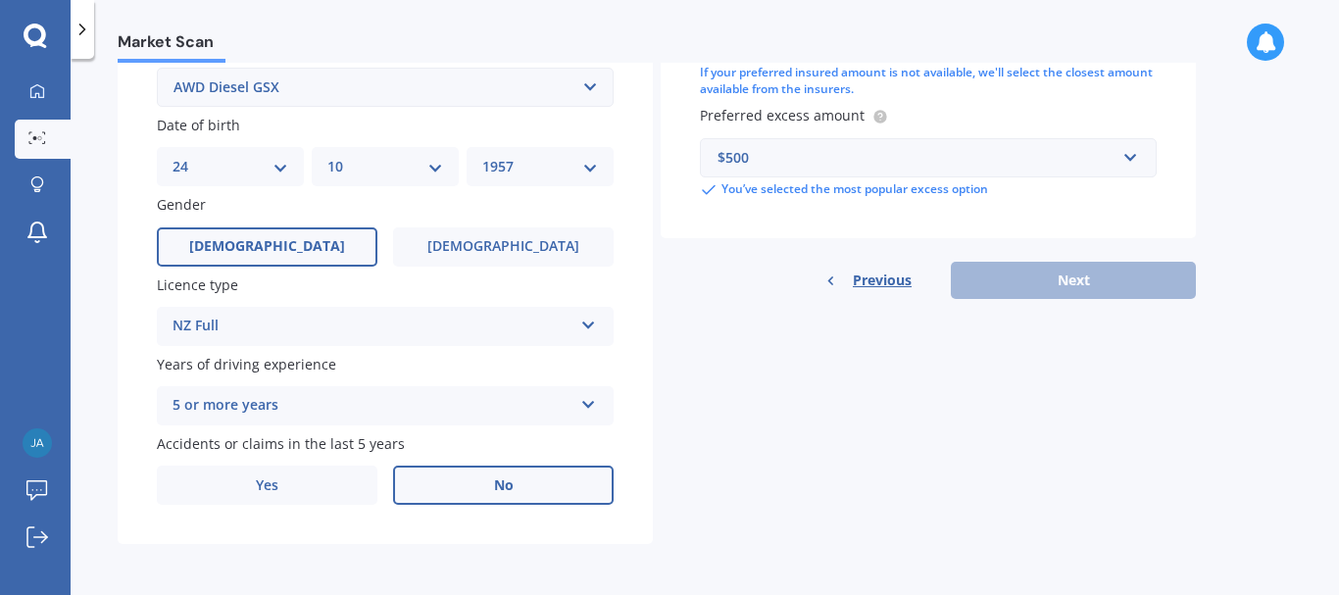
click at [892, 164] on div "$500" at bounding box center [917, 158] width 398 height 22
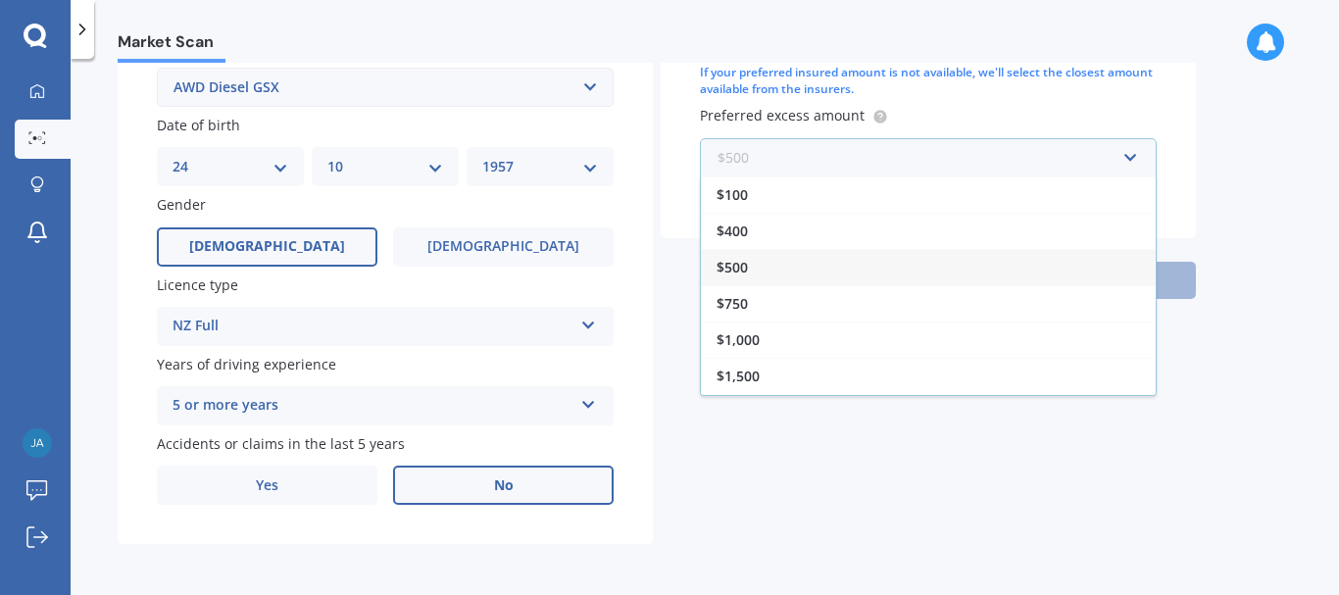
click at [892, 164] on input "text" at bounding box center [921, 157] width 439 height 37
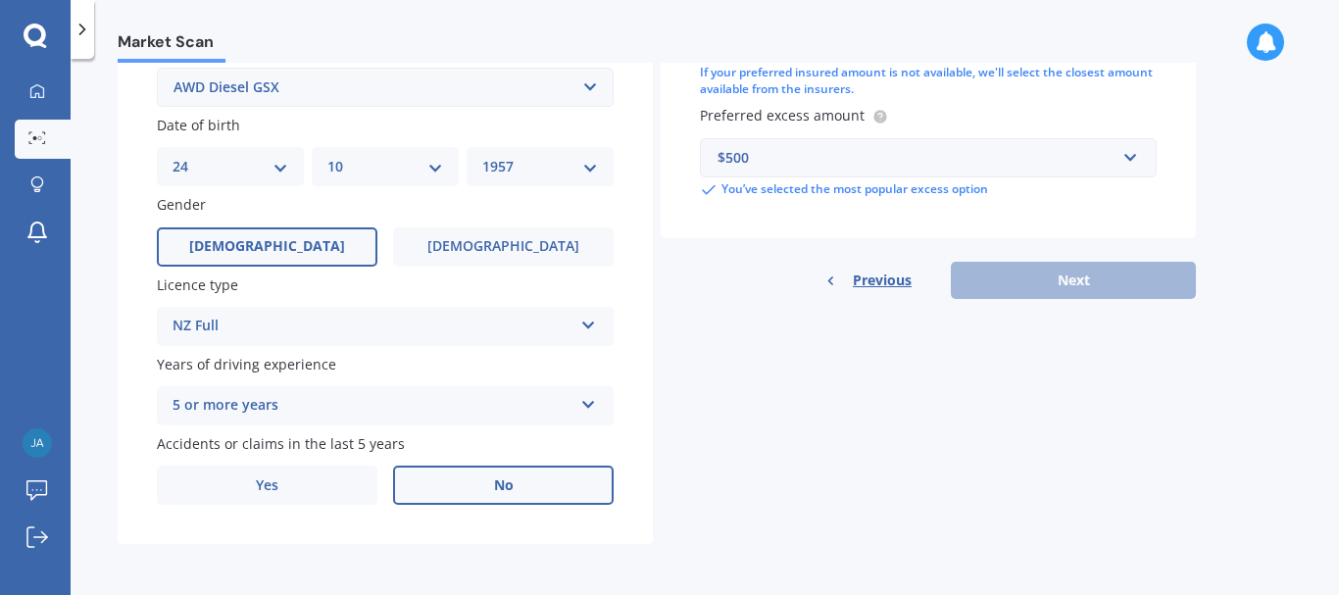
click at [971, 407] on div "Details Plate number Search I don’t have a number plate Year [DATE] Make Select…" at bounding box center [657, 72] width 1079 height 946
click at [1064, 276] on div "Previous Next" at bounding box center [928, 280] width 535 height 37
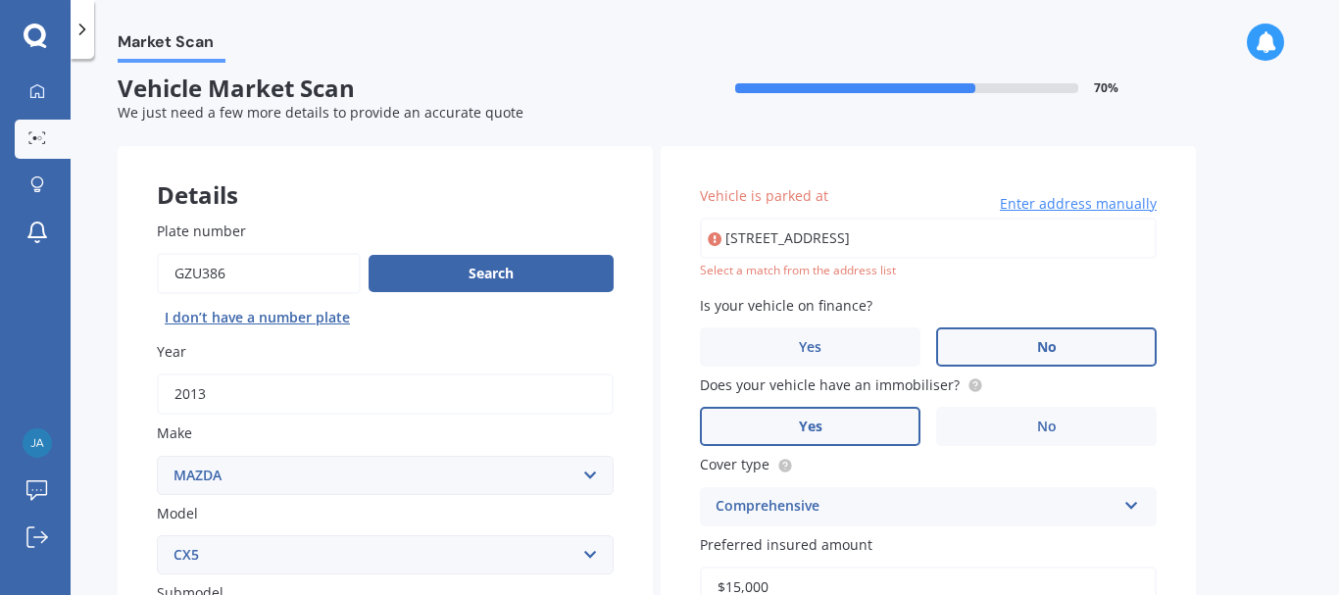
scroll to position [0, 0]
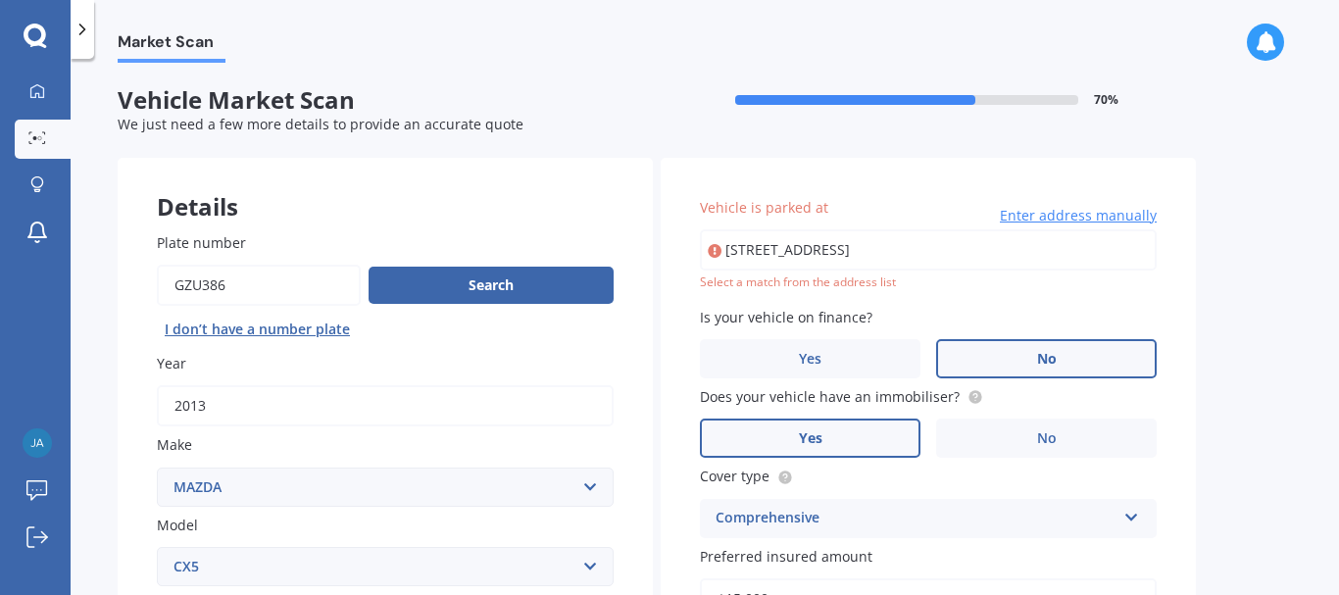
click at [857, 249] on input "[STREET_ADDRESS]" at bounding box center [928, 249] width 457 height 41
type input "[STREET_ADDRESS]"
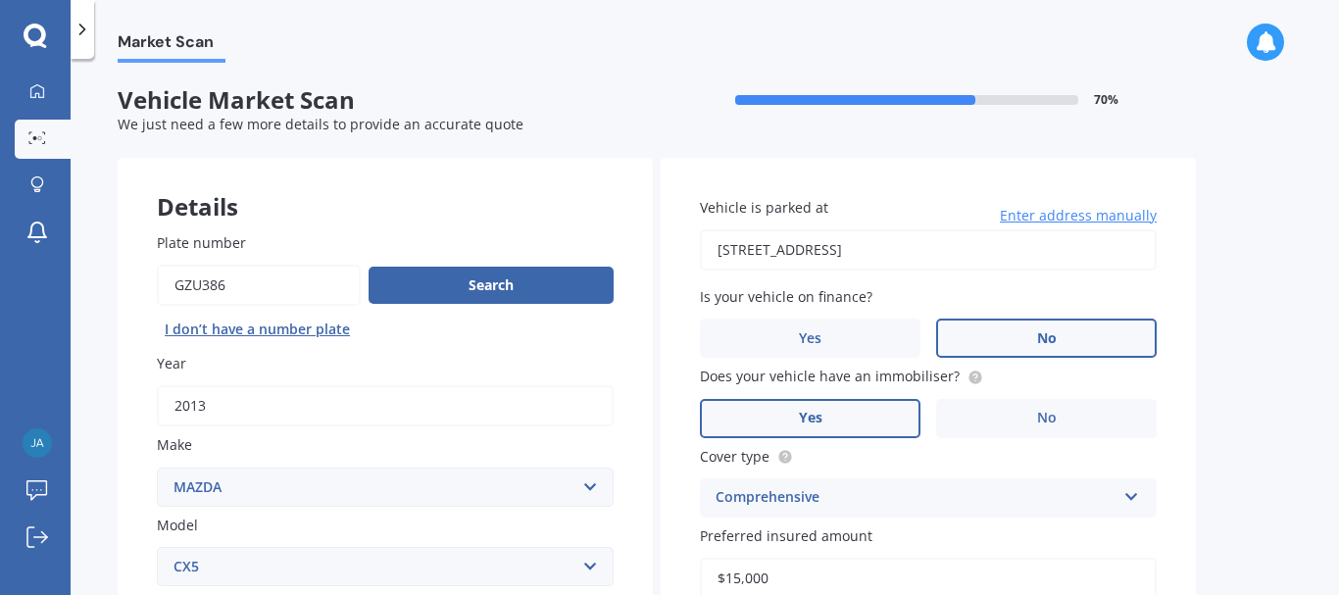
click at [843, 286] on span "Is your vehicle on finance?" at bounding box center [786, 296] width 173 height 21
drag, startPoint x: 843, startPoint y: 286, endPoint x: 879, endPoint y: 314, distance: 45.5
click at [879, 314] on div "Is your vehicle on finance? Yes No" at bounding box center [928, 322] width 457 height 72
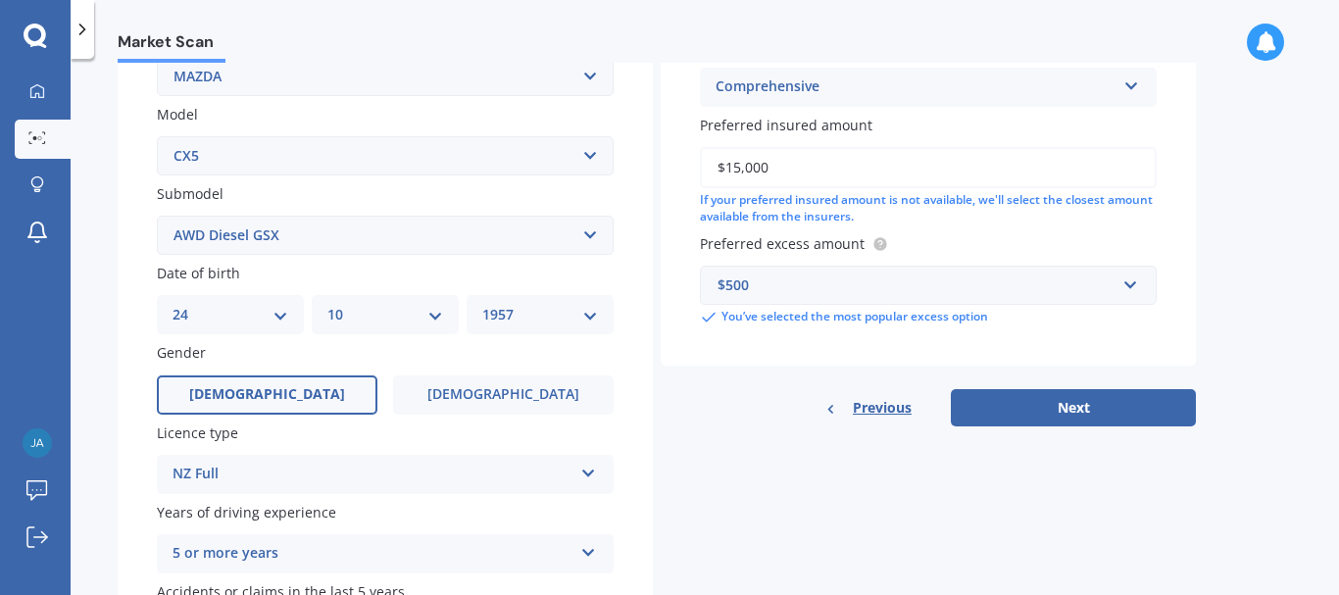
scroll to position [417, 0]
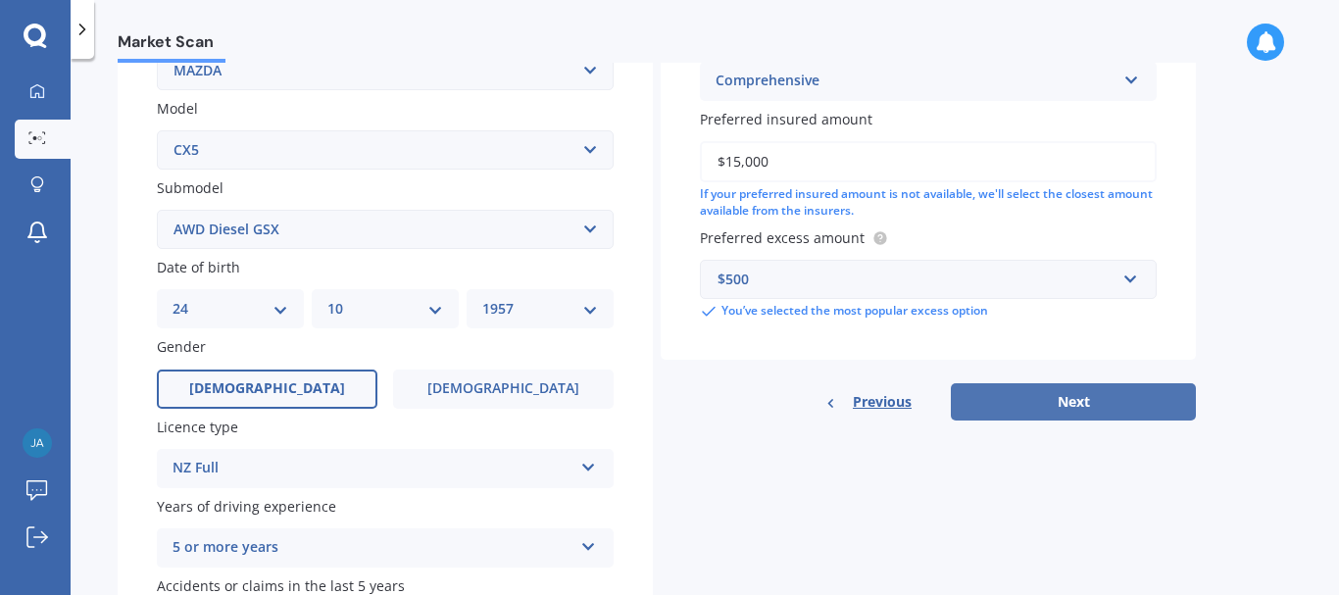
click at [1077, 396] on button "Next" at bounding box center [1073, 401] width 245 height 37
select select "24"
select select "10"
select select "1957"
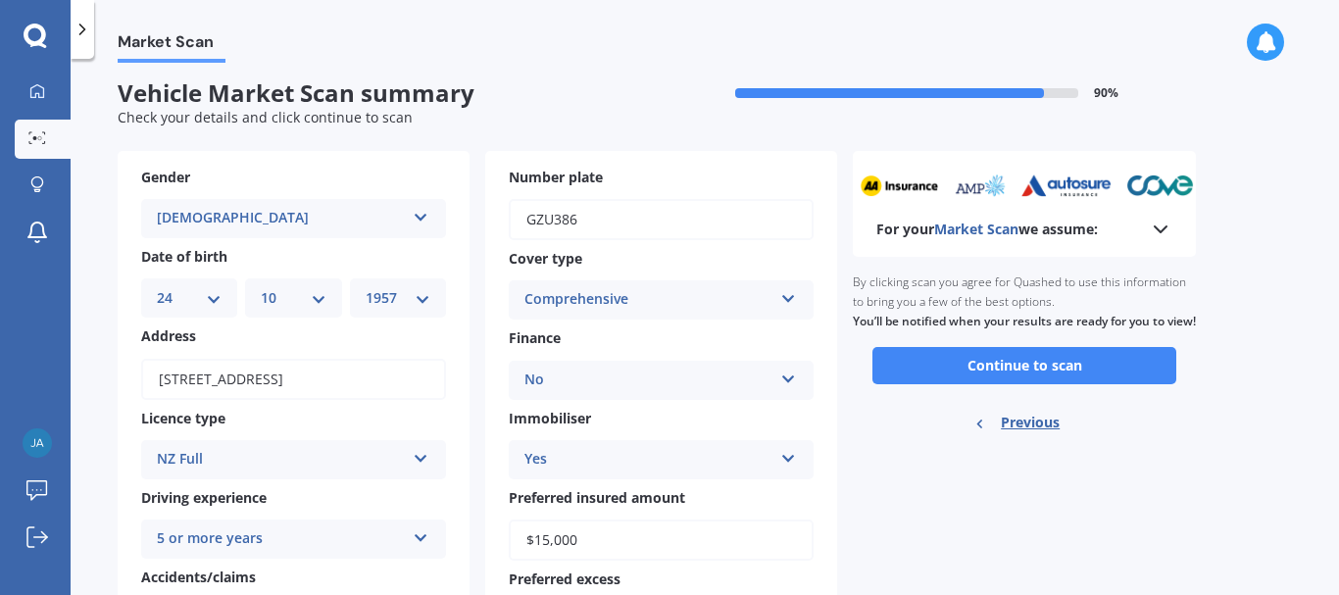
scroll to position [0, 0]
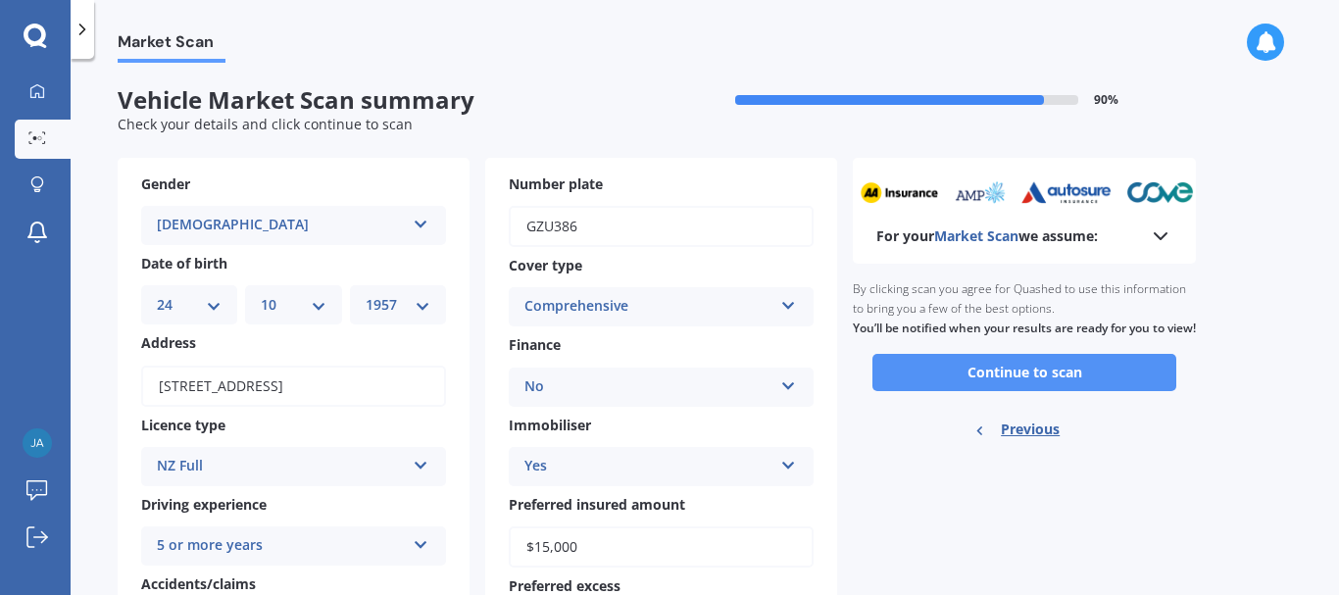
click at [1049, 387] on button "Continue to scan" at bounding box center [1025, 372] width 304 height 37
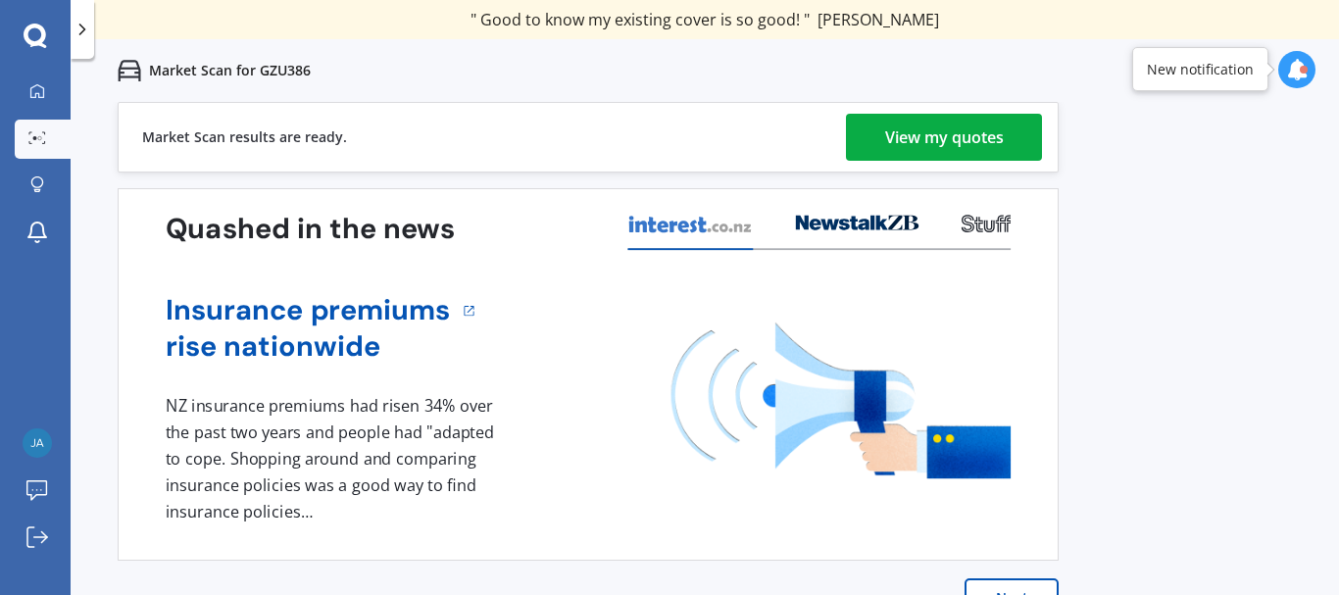
click at [950, 131] on div "View my quotes" at bounding box center [944, 137] width 119 height 47
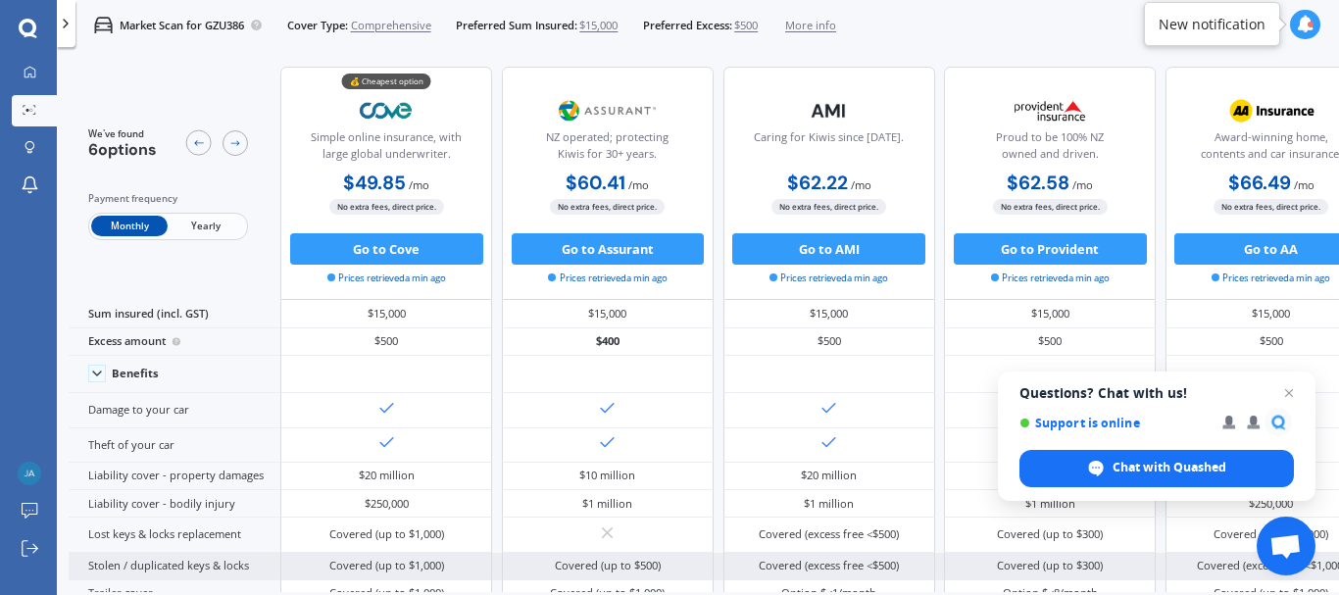
click at [1156, 557] on div "Covered (up to $300)" at bounding box center [1050, 566] width 212 height 27
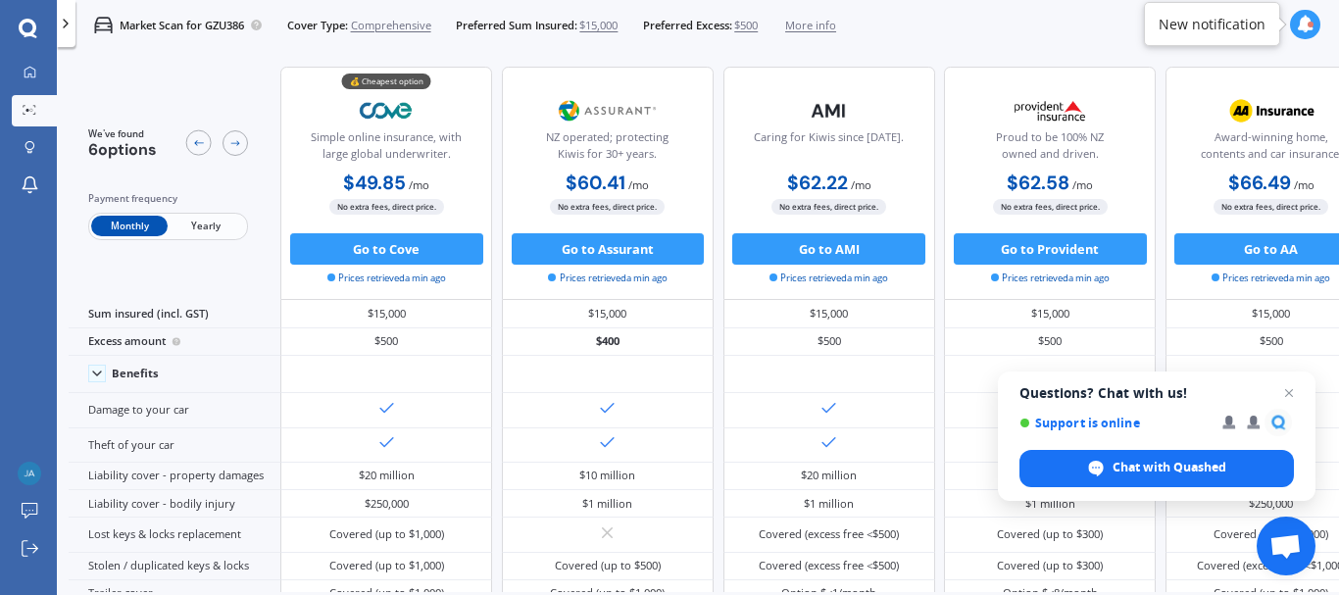
click at [600, 25] on span "$15,000" at bounding box center [598, 26] width 38 height 16
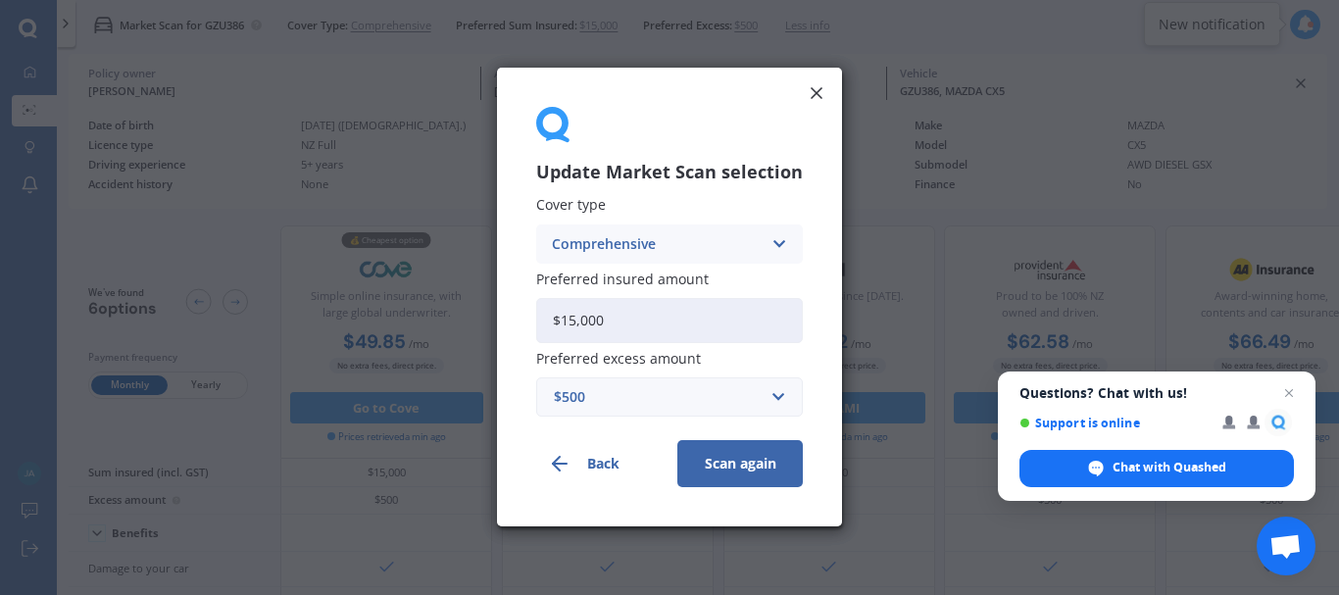
click at [567, 315] on input "$15,000" at bounding box center [669, 320] width 267 height 45
type input "$10,000"
click at [743, 459] on button "Scan again" at bounding box center [741, 464] width 126 height 47
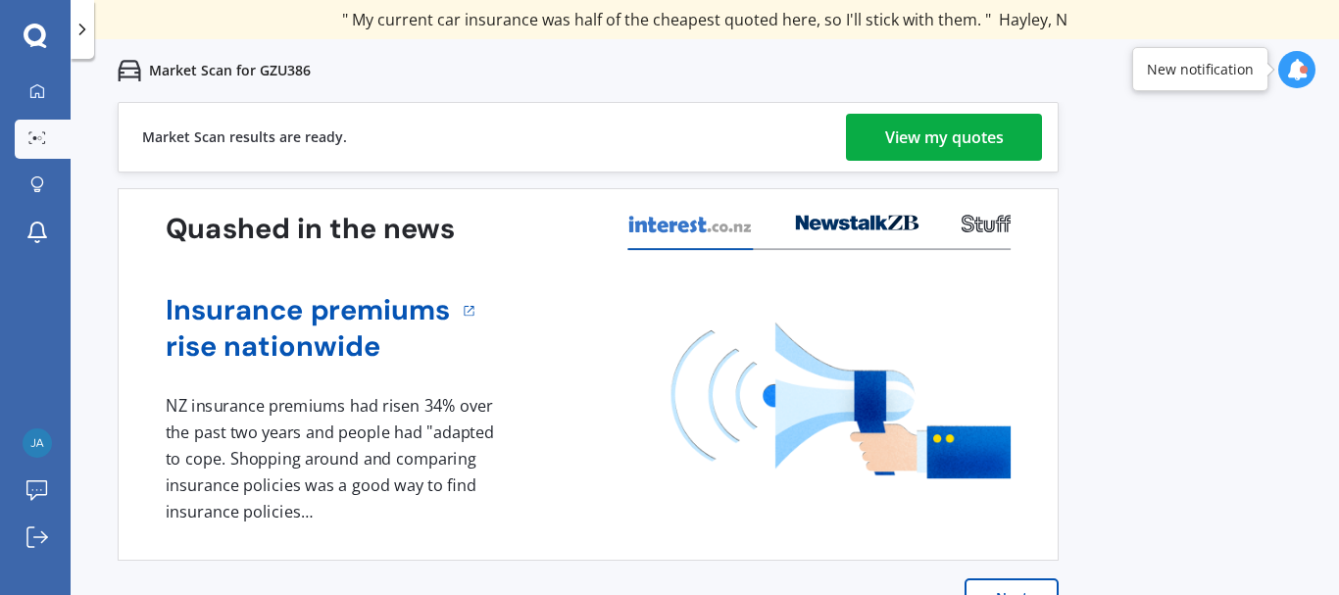
click at [951, 135] on div "View my quotes" at bounding box center [944, 137] width 119 height 47
